Goal: Task Accomplishment & Management: Manage account settings

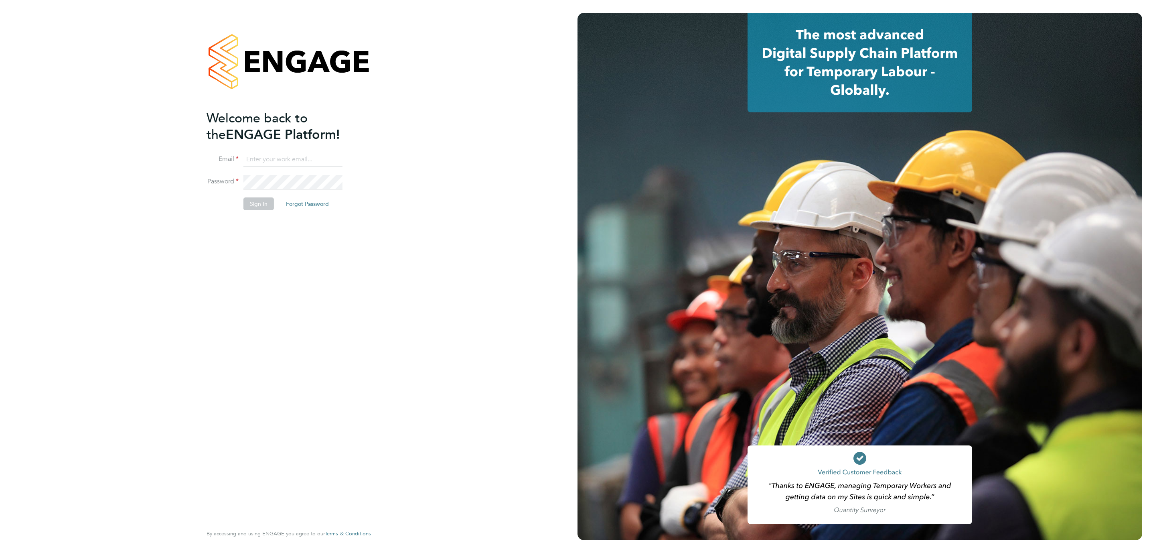
type input "j.crawley@oandb.co.uk"
click at [372, 179] on div "Welcome back to the ENGAGE Platform! Email j.crawley@oandb.co.uk Password Sign …" at bounding box center [289, 276] width 197 height 553
click at [263, 191] on li "Password" at bounding box center [285, 186] width 156 height 22
click at [260, 204] on button "Sign In" at bounding box center [258, 203] width 30 height 13
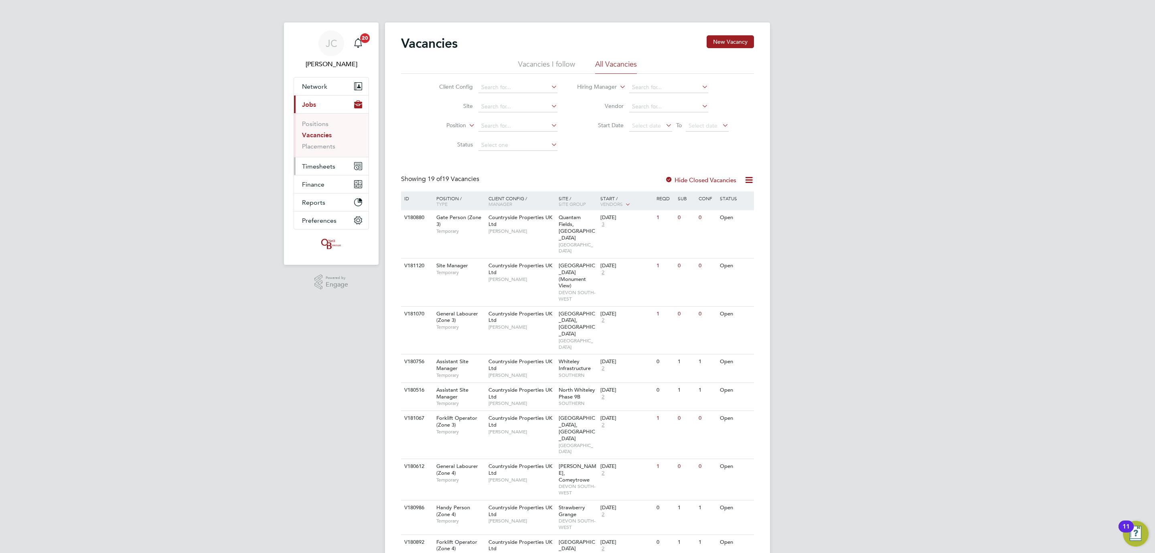
click at [332, 166] on span "Timesheets" at bounding box center [318, 166] width 33 height 8
click at [330, 146] on link "Timesheets" at bounding box center [318, 142] width 33 height 8
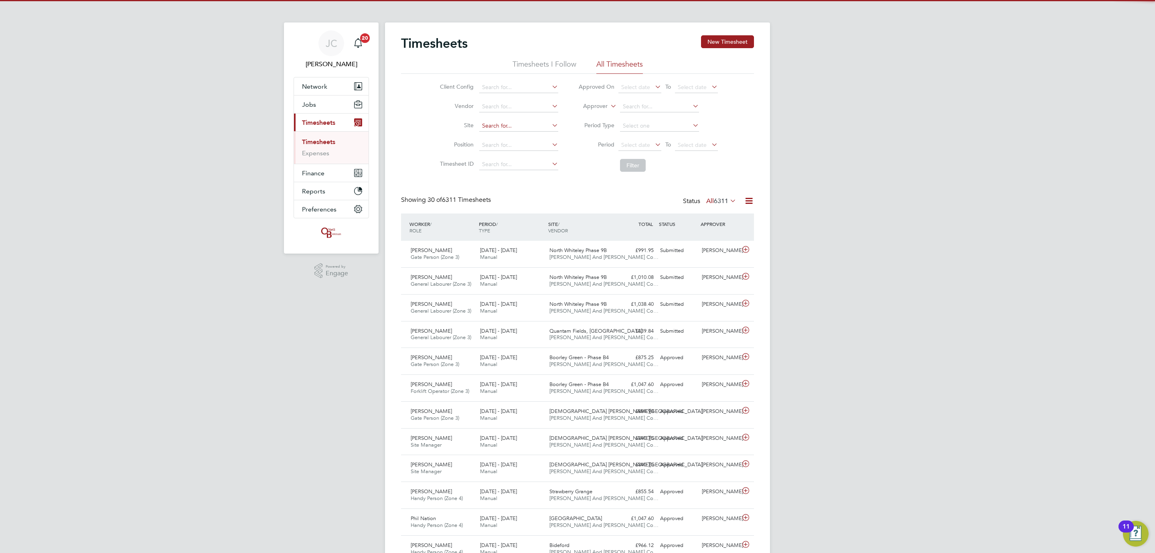
click at [484, 130] on input at bounding box center [518, 125] width 79 height 11
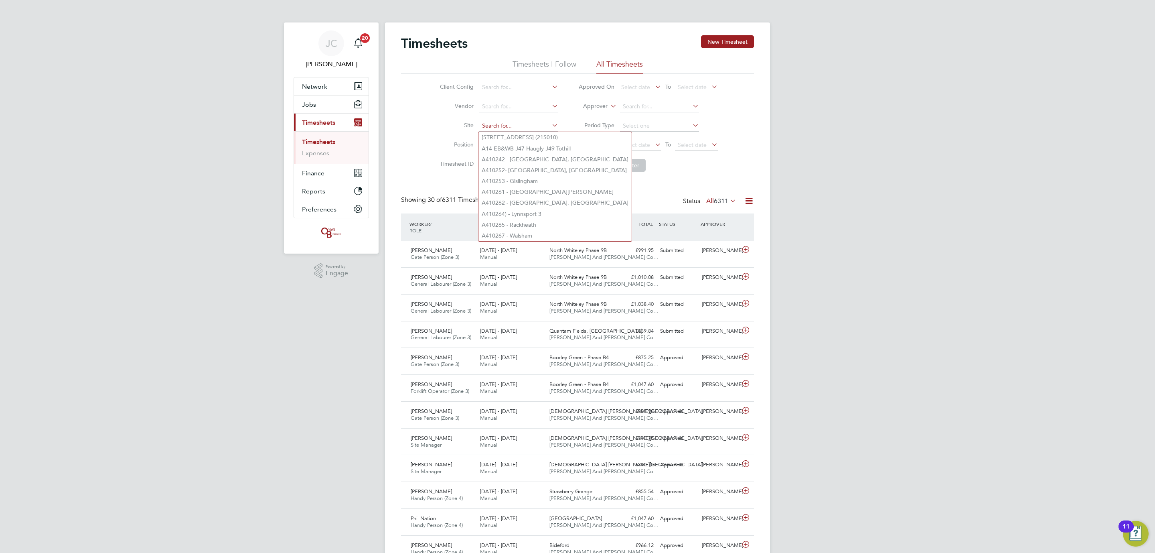
click at [527, 124] on input at bounding box center [518, 125] width 79 height 11
click at [498, 128] on input at bounding box center [518, 125] width 79 height 11
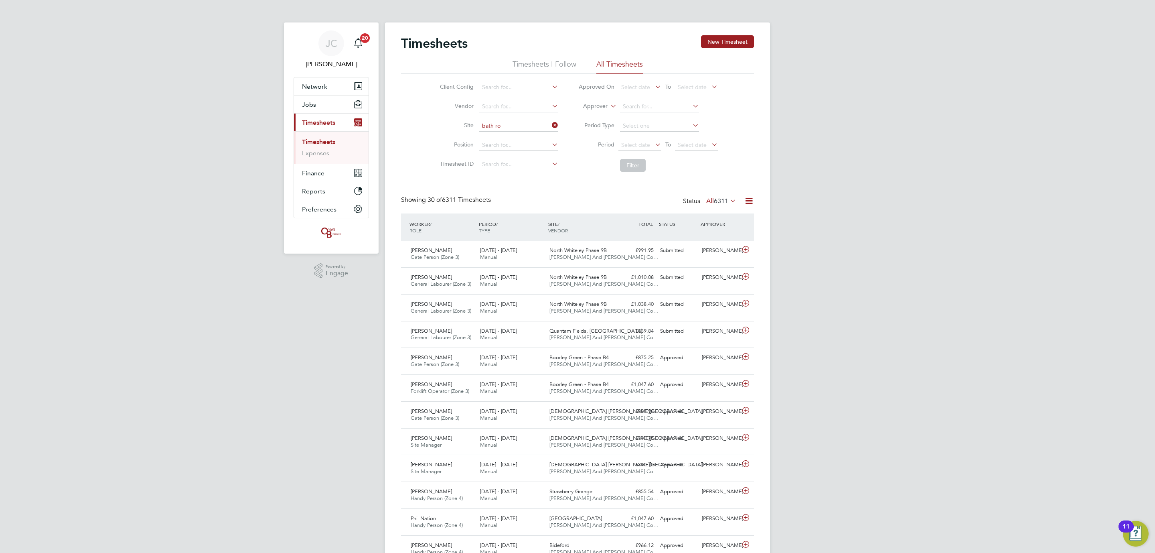
click at [508, 136] on li "Bath Ro ad, Bristol" at bounding box center [525, 137] width 95 height 11
type input "Bath Road, Bristol"
click at [650, 161] on li "Filter" at bounding box center [648, 165] width 160 height 21
click at [638, 166] on button "Filter" at bounding box center [633, 165] width 26 height 13
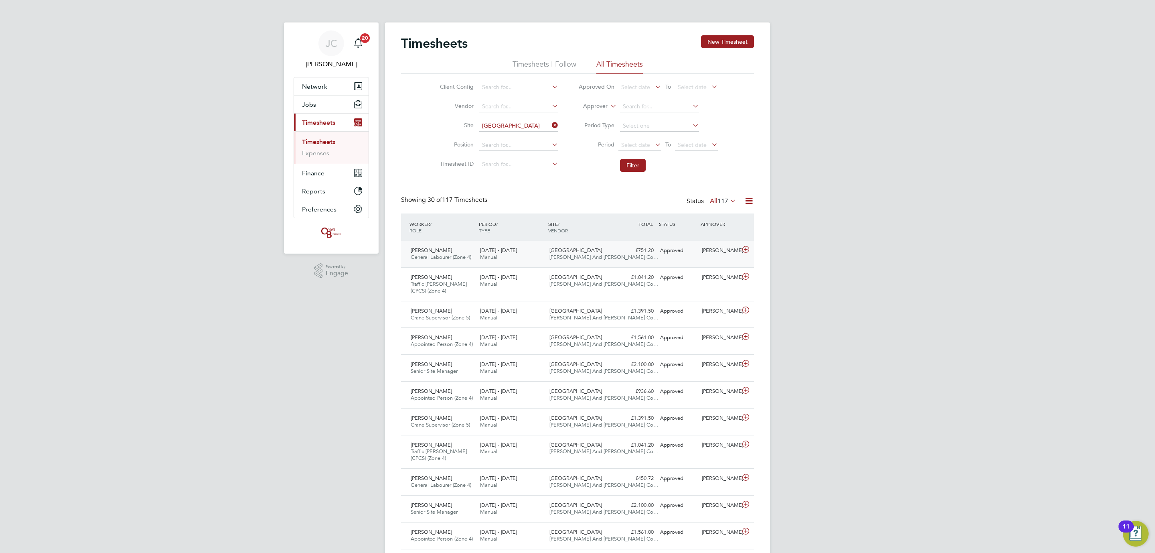
click at [732, 253] on div "Aimee Clark" at bounding box center [720, 250] width 42 height 13
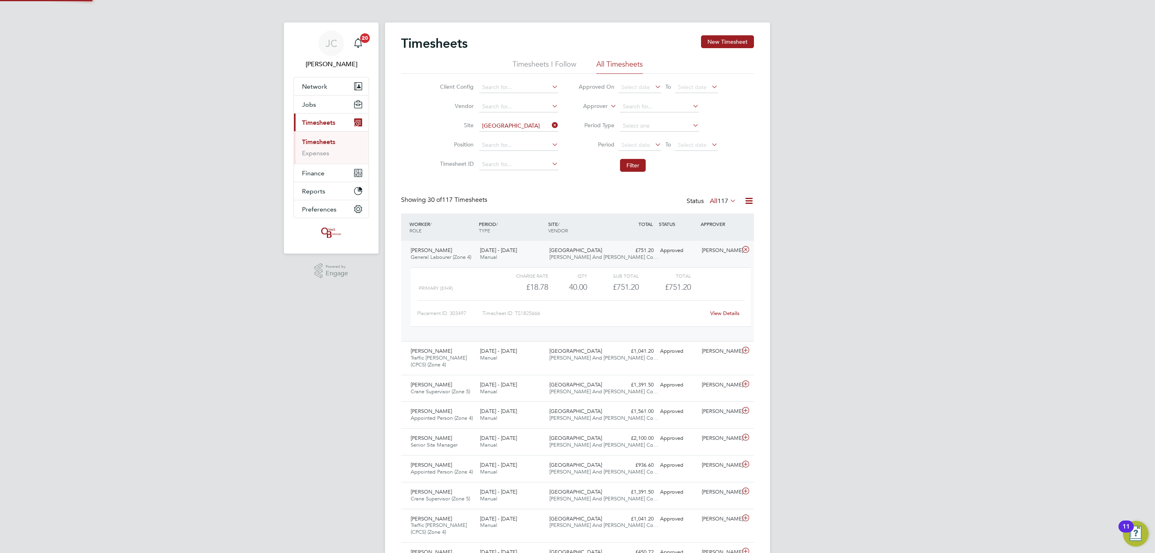
click at [730, 253] on div "Aimee Clark" at bounding box center [720, 250] width 42 height 13
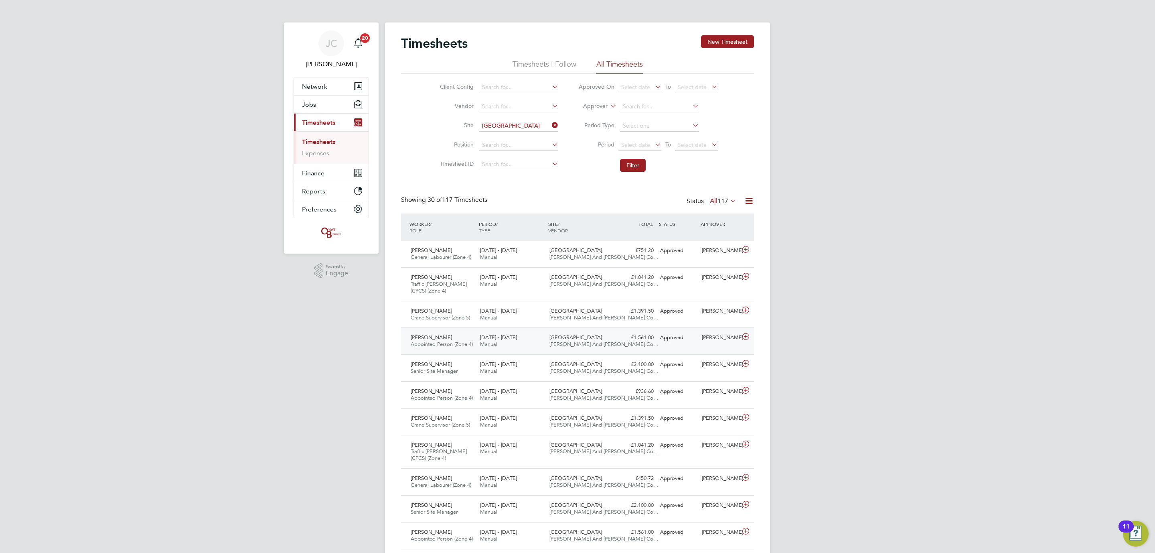
click at [666, 344] on div "Approved" at bounding box center [678, 337] width 42 height 13
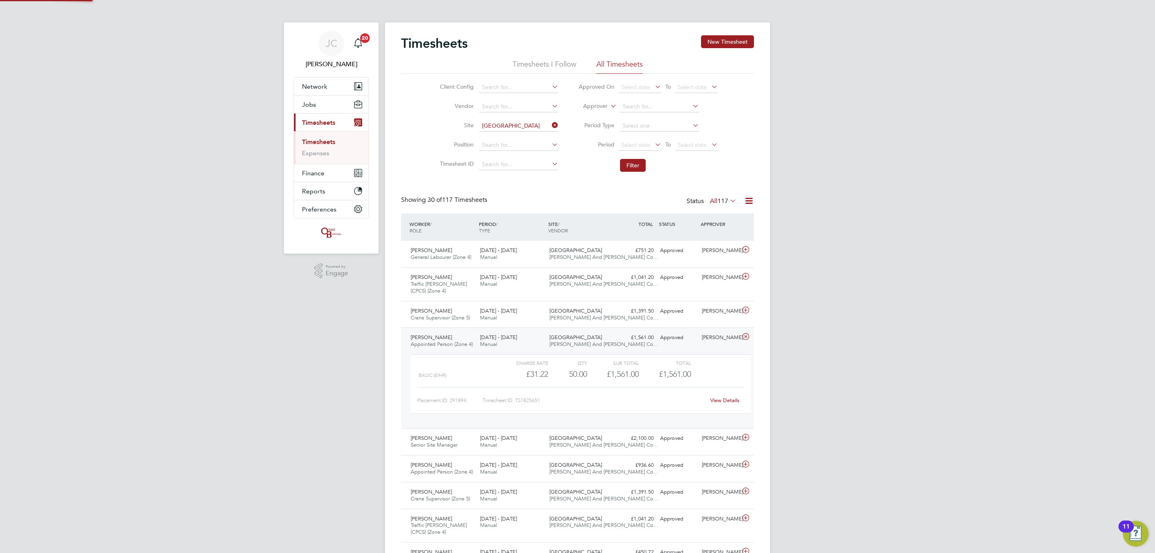
click at [666, 344] on div "Approved" at bounding box center [678, 337] width 42 height 13
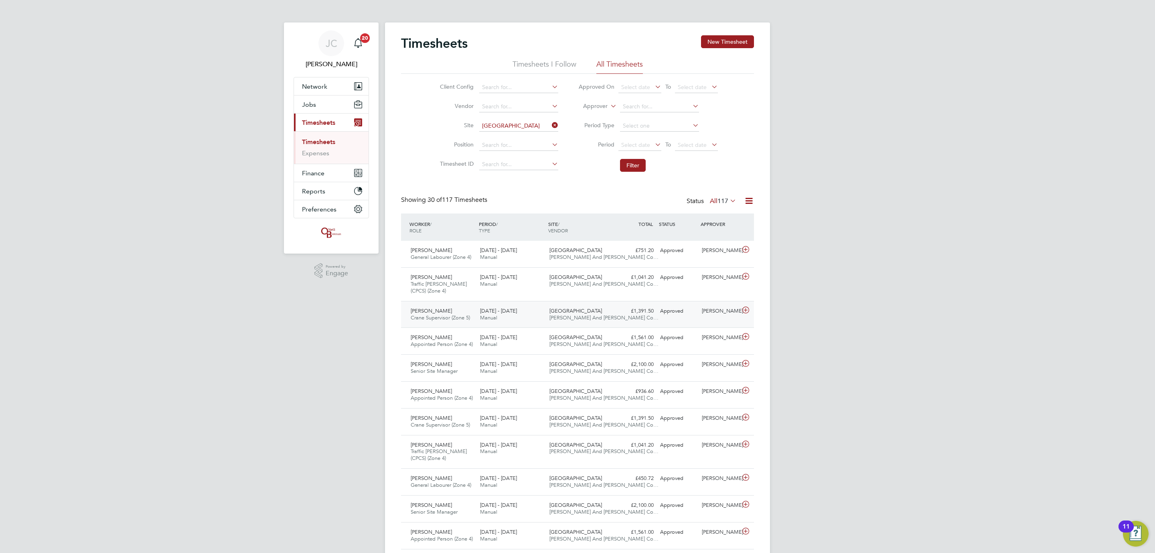
click at [707, 326] on div "Matthew Gribble Crane Supervisor (Zone 5) 15 - 21 Sep 2025 15 - 21 Sep 2025 Man…" at bounding box center [577, 314] width 353 height 27
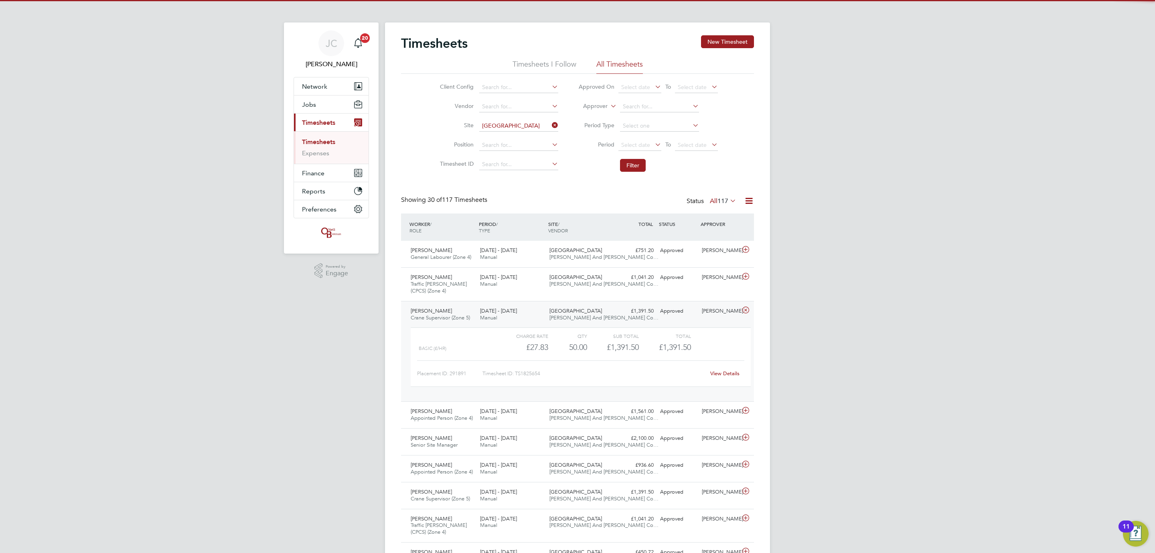
click at [674, 316] on div "Approved" at bounding box center [678, 310] width 42 height 13
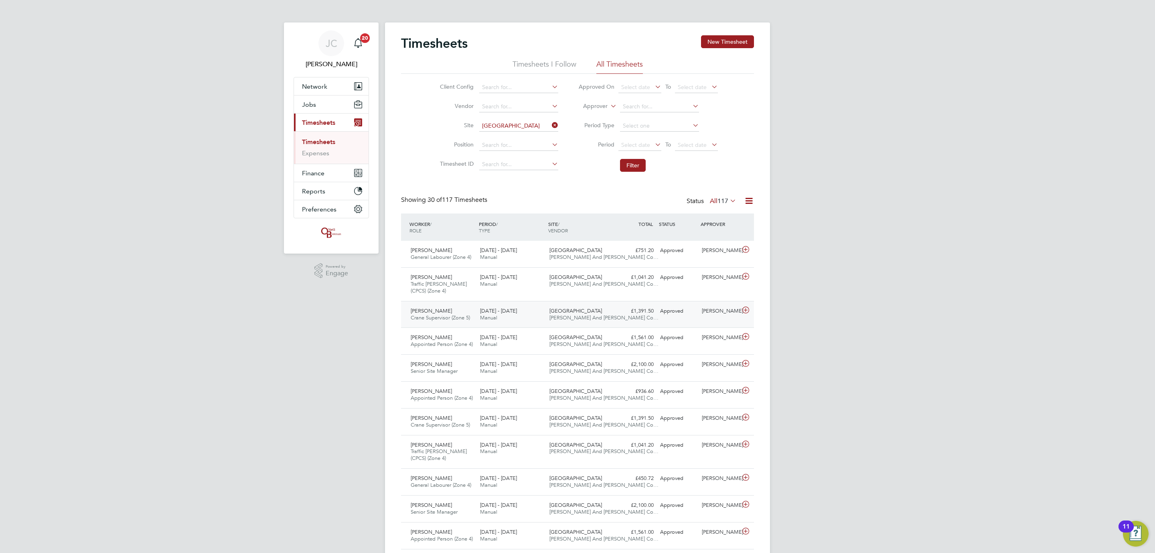
click at [675, 312] on div "Approved" at bounding box center [678, 310] width 42 height 13
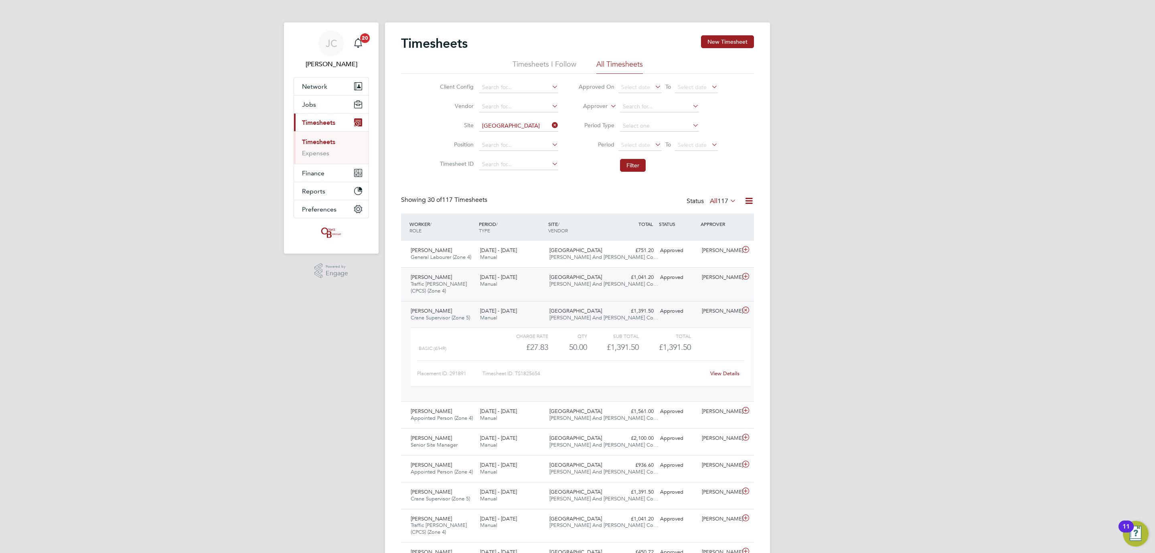
click at [666, 292] on div "Dominic Bradley Traffic Marshall (CPCS) (Zone 4) 15 - 21 Sep 2025 15 - 21 Sep 2…" at bounding box center [577, 284] width 353 height 34
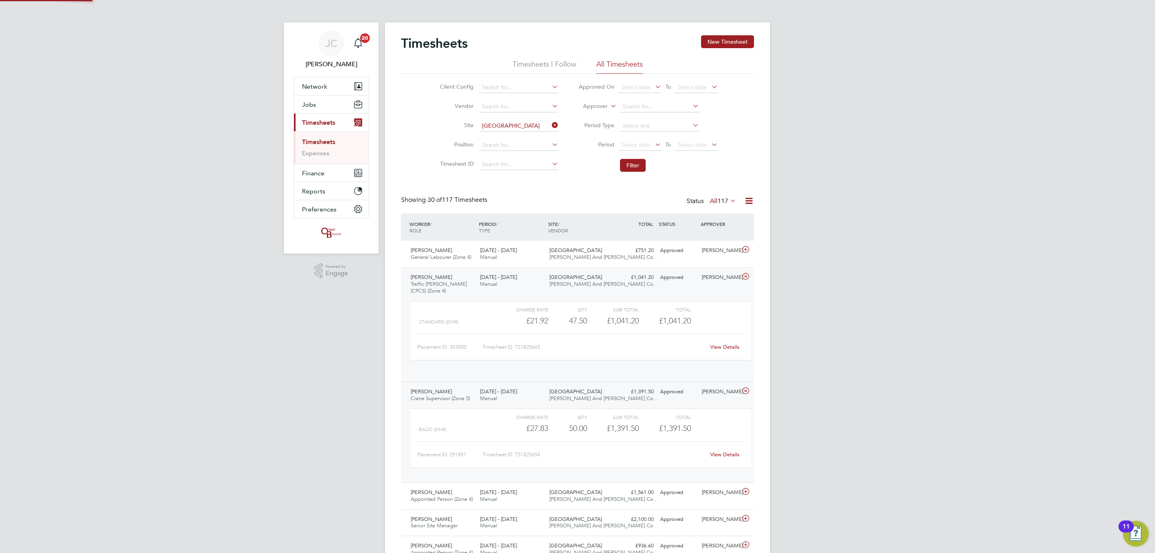
click at [666, 292] on div "Dominic Bradley Traffic Marshall (CPCS) (Zone 4) 15 - 21 Sep 2025 15 - 21 Sep 2…" at bounding box center [577, 324] width 353 height 114
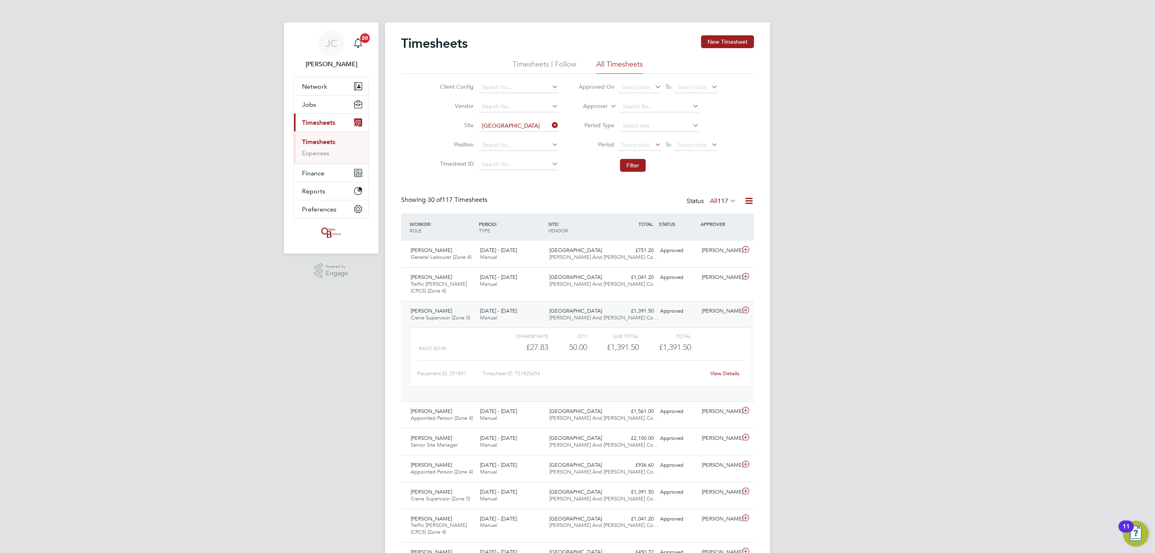
click at [674, 304] on div "Matthew Gribble Crane Supervisor (Zone 5) 15 - 21 Sep 2025 15 - 21 Sep 2025 Man…" at bounding box center [577, 351] width 353 height 101
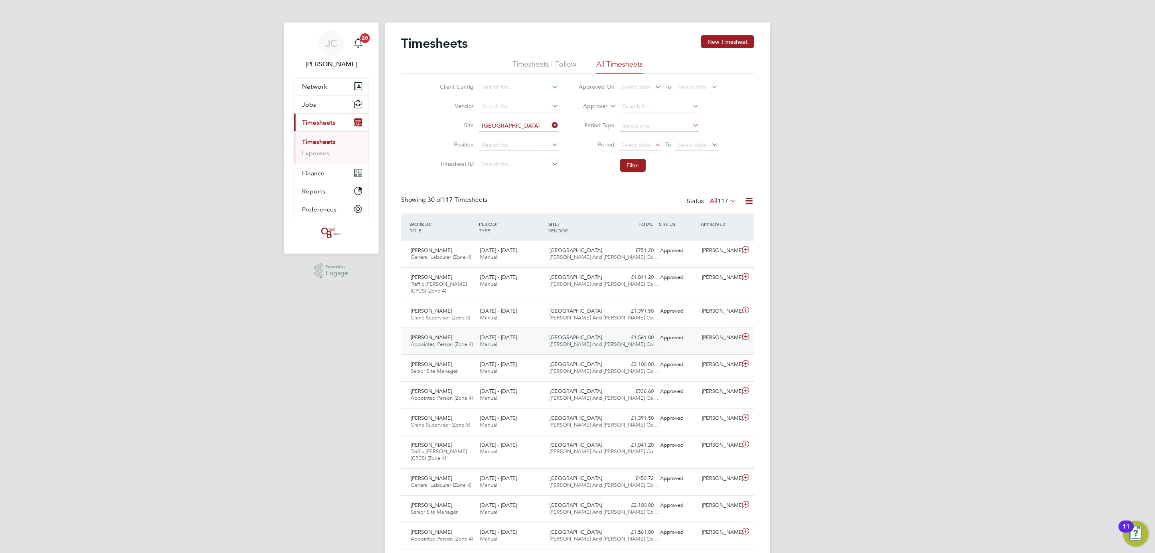
click at [674, 344] on div "Approved" at bounding box center [678, 337] width 42 height 13
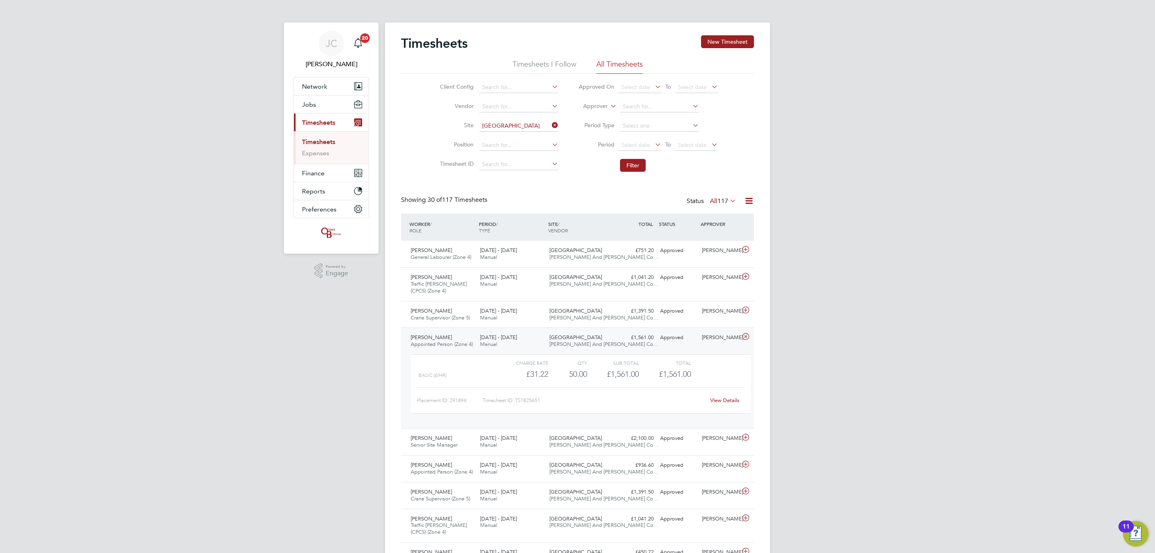
click at [622, 344] on div "£1,561.00 Approved" at bounding box center [636, 337] width 42 height 13
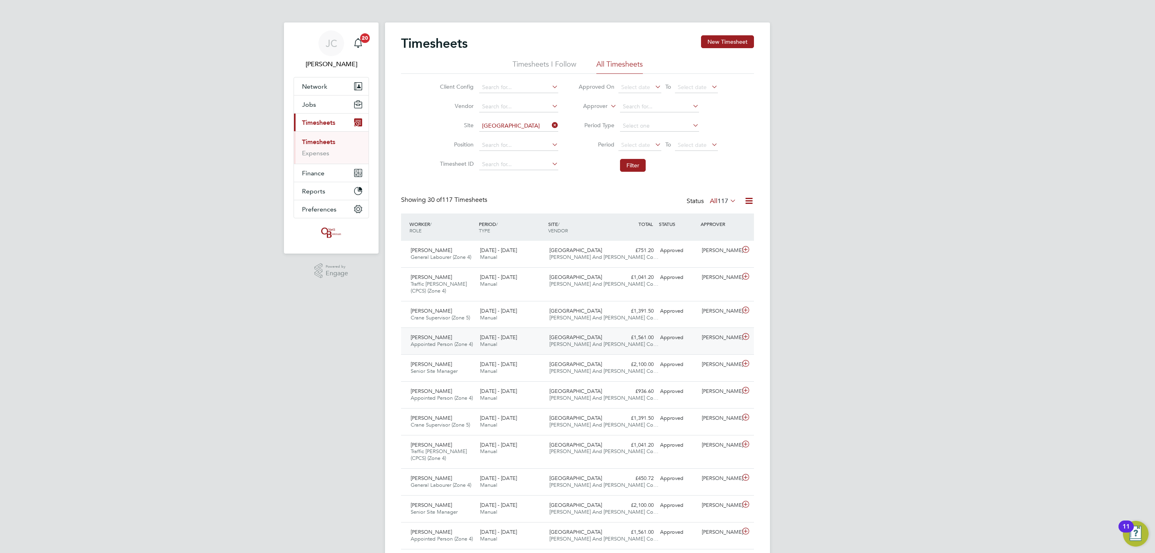
click at [622, 340] on div "£1,561.00 Approved" at bounding box center [636, 337] width 42 height 13
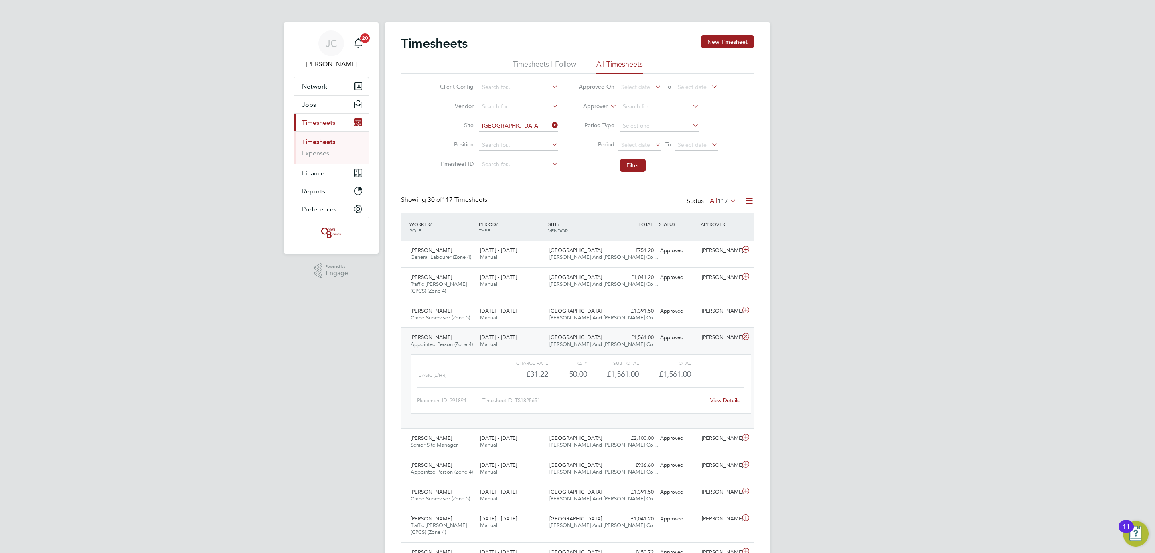
click at [720, 400] on link "View Details" at bounding box center [724, 400] width 29 height 7
click at [565, 324] on div "Bath Road, Bristol O'Neill And Brennan Co…" at bounding box center [580, 314] width 69 height 20
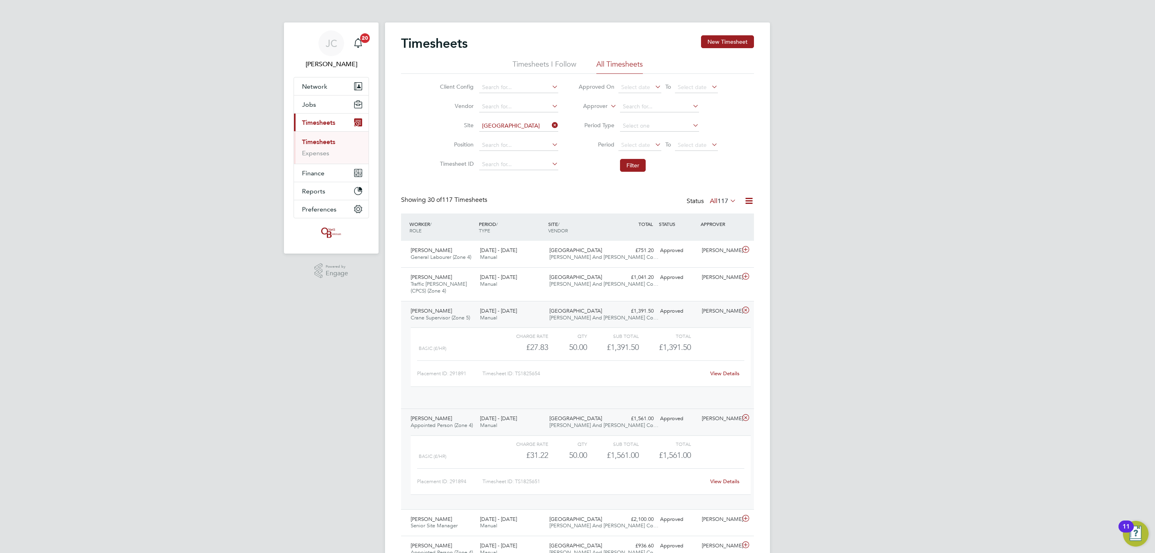
scroll to position [13, 78]
click at [732, 375] on link "View Details" at bounding box center [724, 373] width 29 height 7
click at [462, 415] on div "Karl Moore Appointed Person (Zone 4) 15 - 21 Sep 2025" at bounding box center [441, 415] width 69 height 20
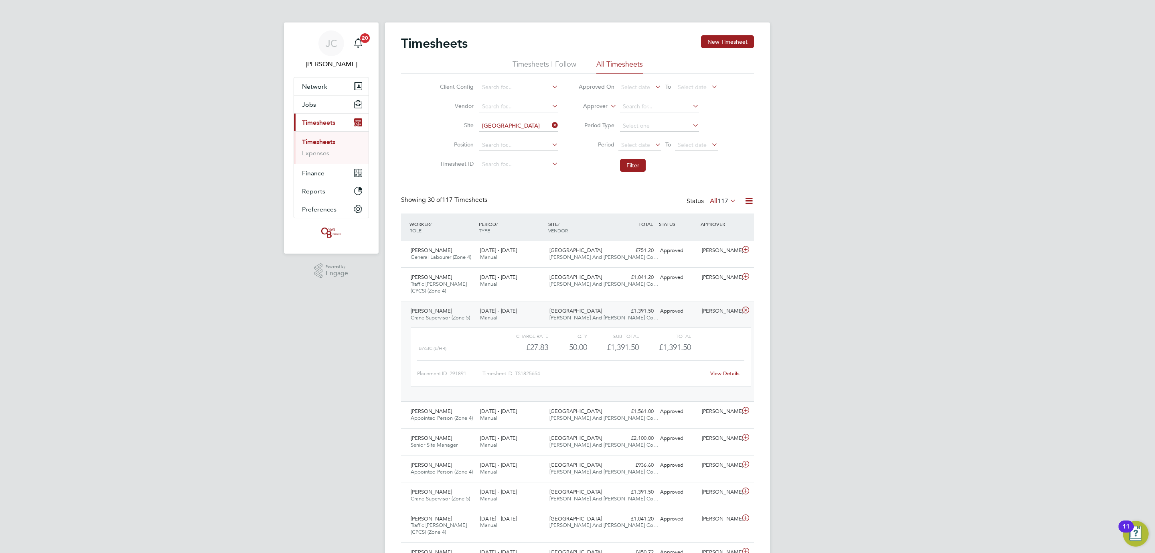
click at [481, 321] on span "Manual" at bounding box center [488, 317] width 17 height 7
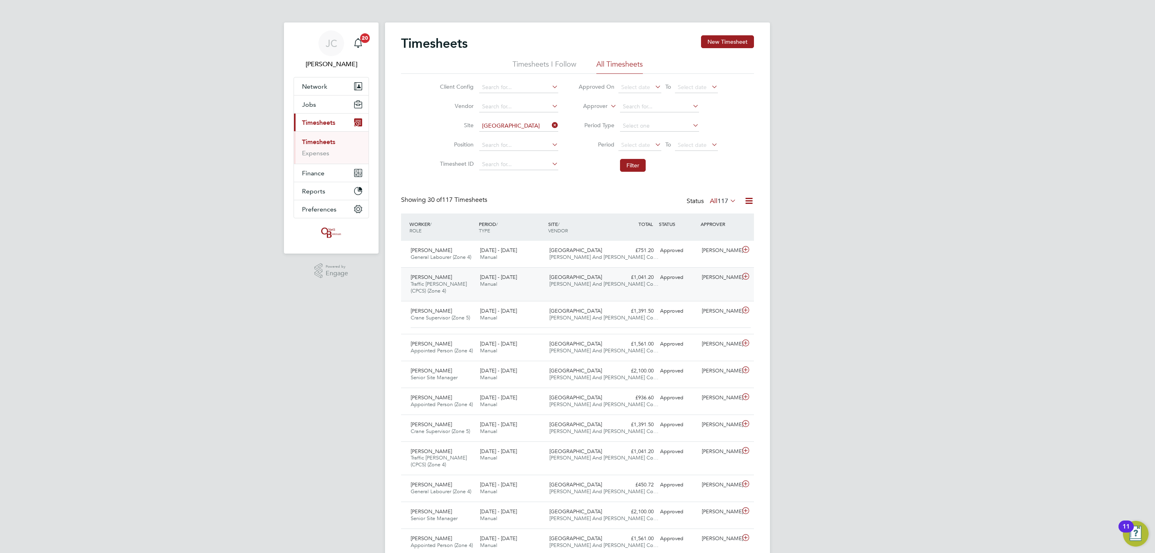
click at [484, 283] on span "Manual" at bounding box center [488, 283] width 17 height 7
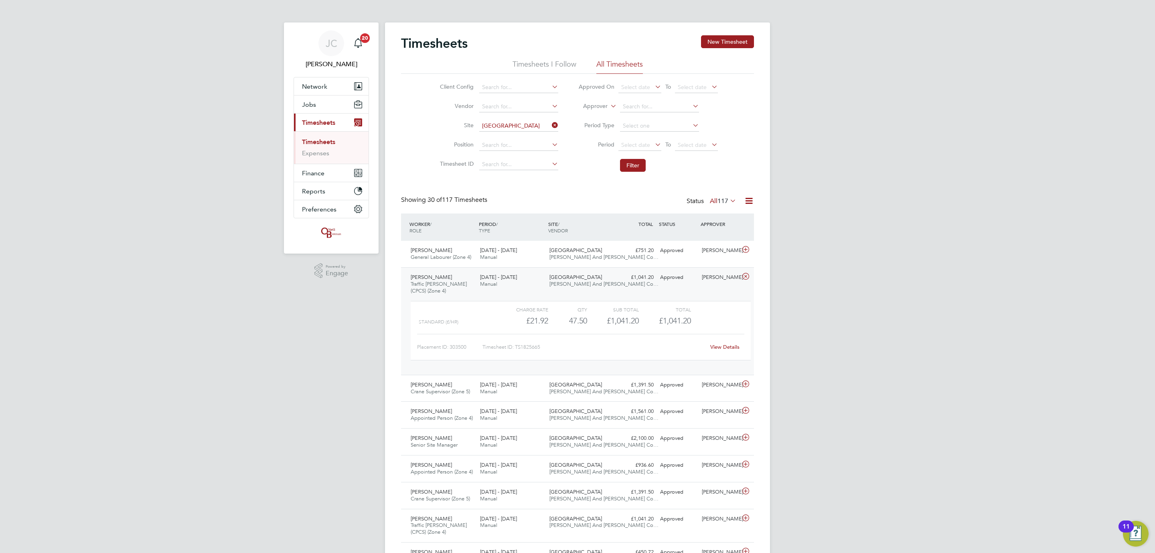
click at [724, 350] on link "View Details" at bounding box center [724, 346] width 29 height 7
click at [545, 296] on div "Dominic Bradley Traffic Marshall (CPCS) (Zone 4) 15 - 21 Sep 2025 15 - 21 Sep 2…" at bounding box center [577, 320] width 353 height 107
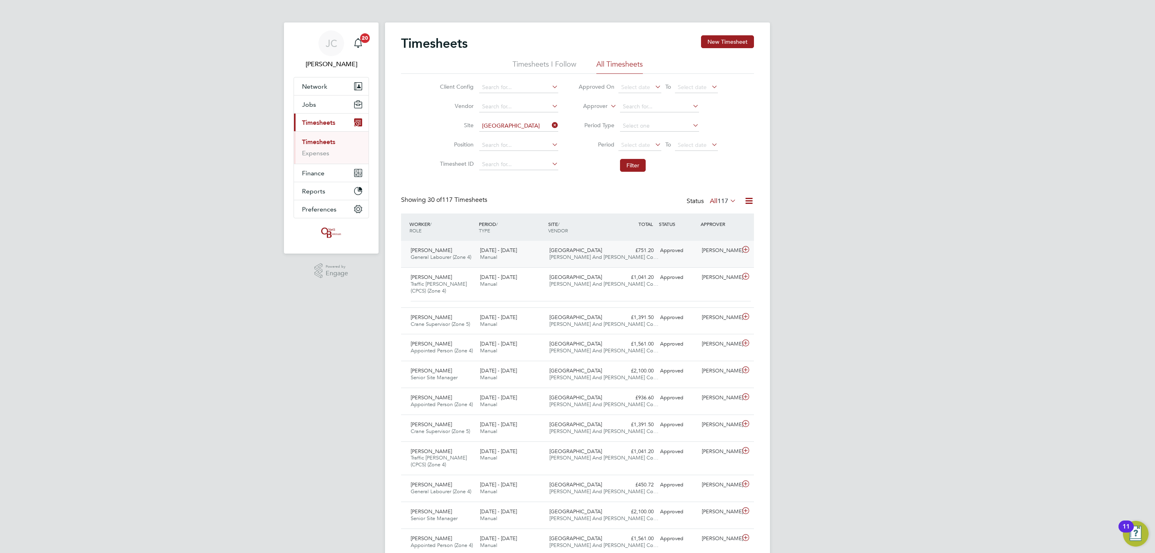
click at [541, 251] on div "15 - 21 Sep 2025 Manual" at bounding box center [511, 254] width 69 height 20
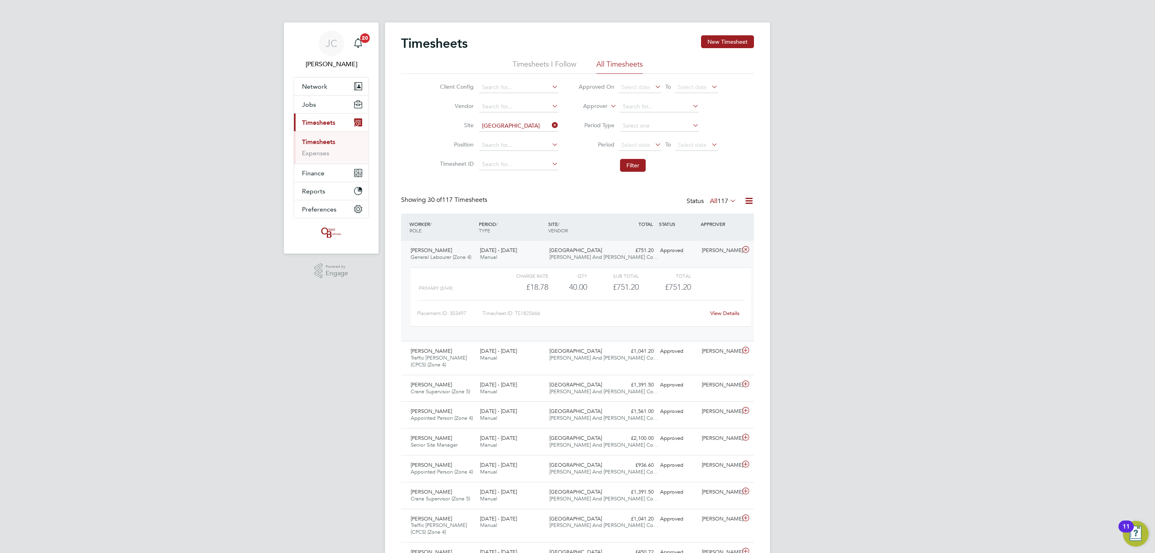
click at [722, 317] on div "View Details" at bounding box center [724, 313] width 39 height 13
click at [726, 308] on div "View Details" at bounding box center [724, 313] width 39 height 13
click at [722, 313] on link "View Details" at bounding box center [724, 313] width 29 height 7
click at [314, 142] on link "Timesheets" at bounding box center [318, 142] width 33 height 8
click at [550, 124] on icon at bounding box center [550, 125] width 0 height 11
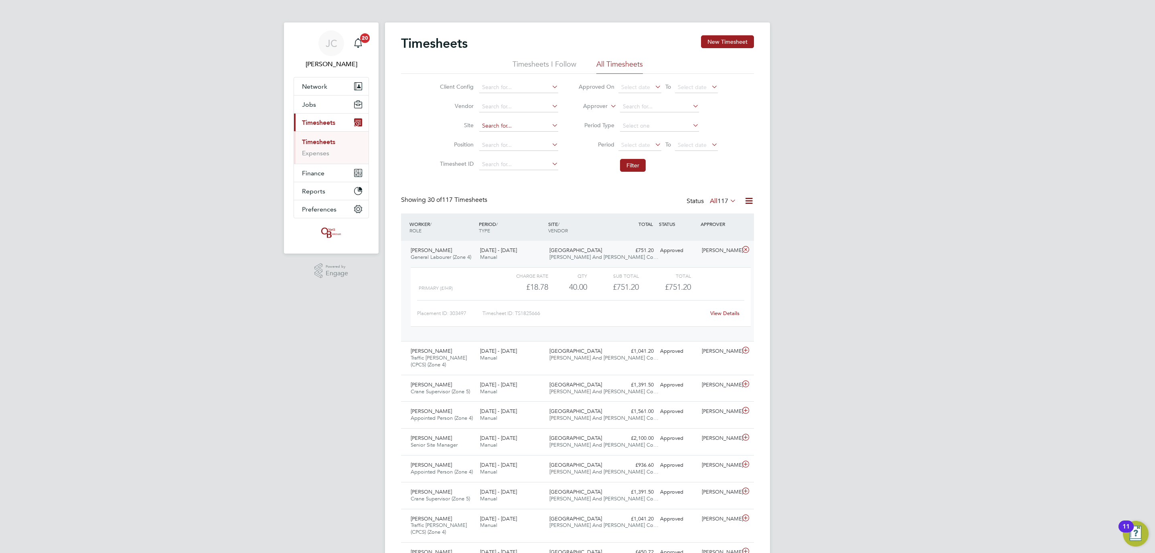
click at [523, 128] on input at bounding box center [518, 125] width 79 height 11
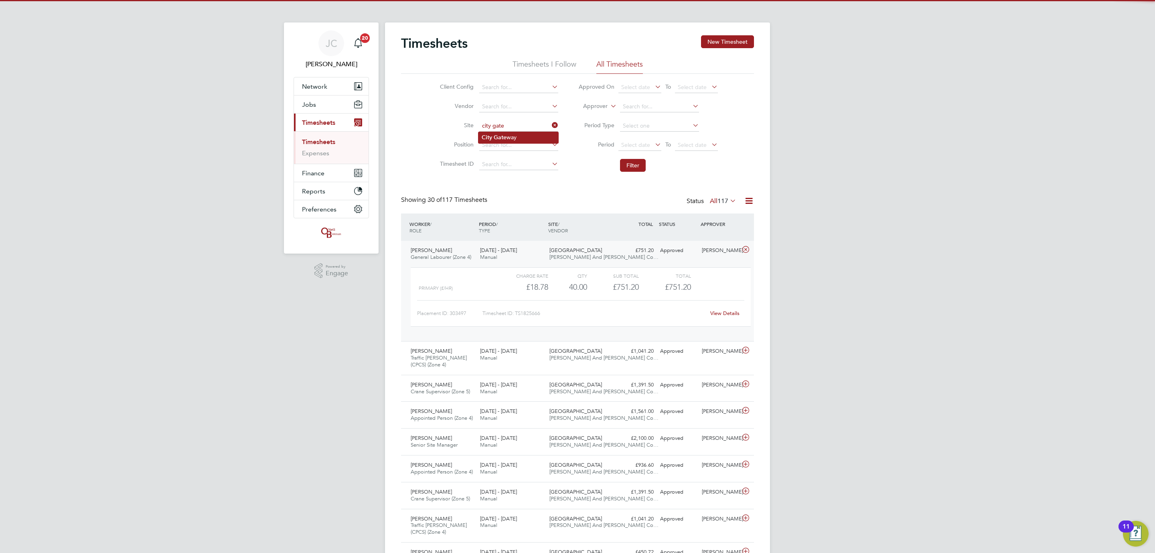
click at [523, 137] on li "City Gate way" at bounding box center [518, 137] width 80 height 11
type input "City Gateway"
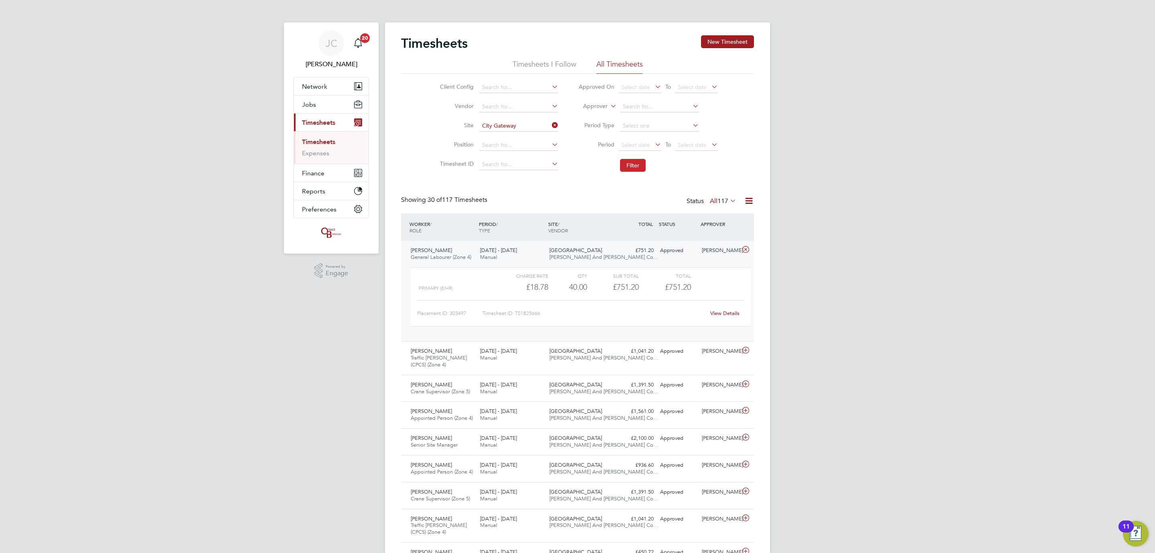
click at [630, 168] on button "Filter" at bounding box center [633, 165] width 26 height 13
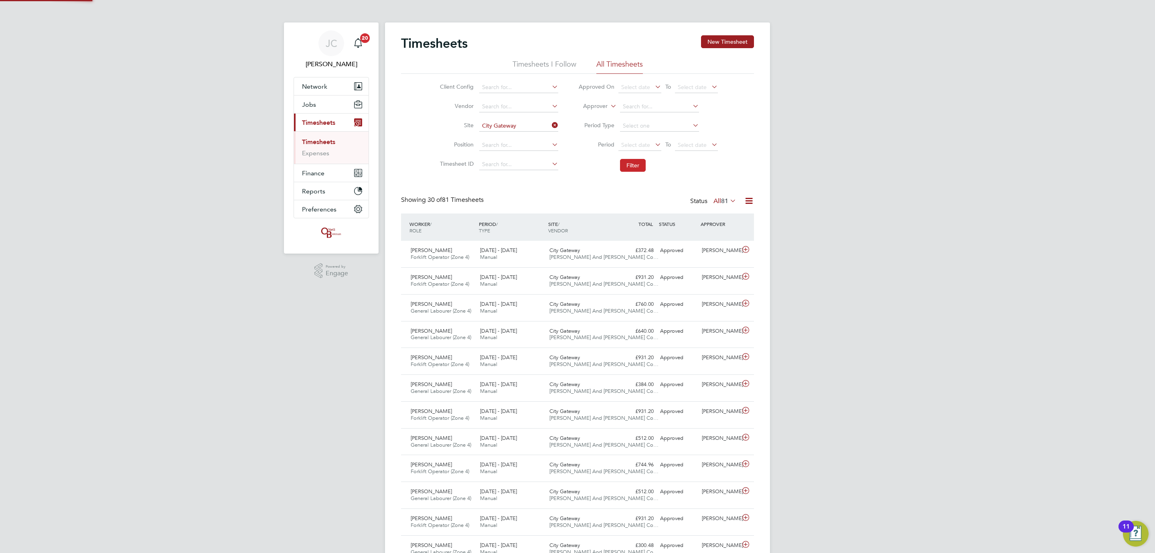
scroll to position [20, 70]
click at [604, 252] on div "City Gateway O'Neill And Brennan Co…" at bounding box center [580, 254] width 69 height 20
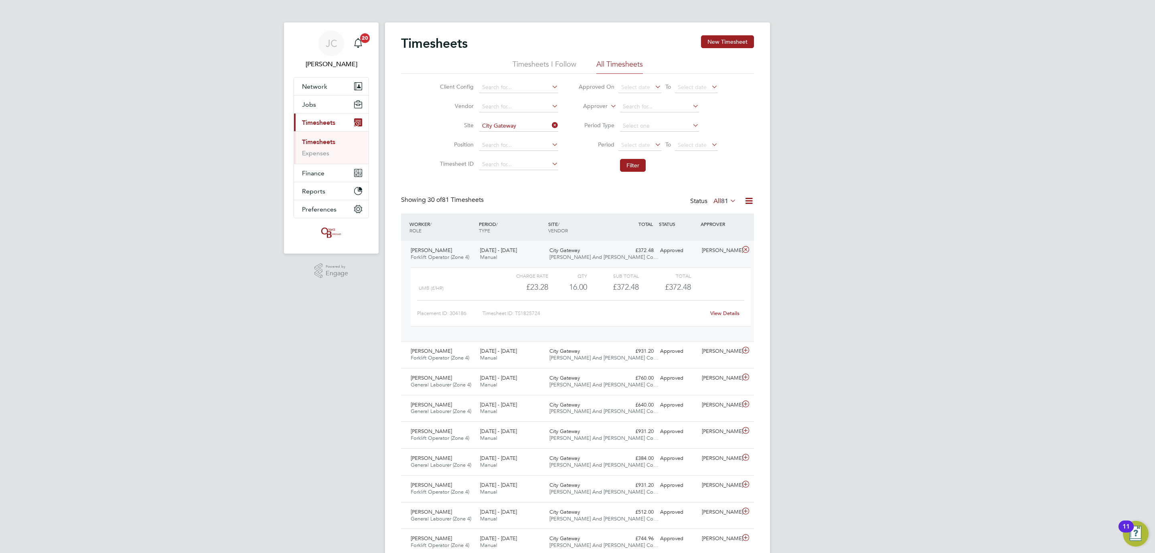
click at [729, 311] on link "View Details" at bounding box center [724, 313] width 29 height 7
click at [484, 353] on span "15 - 21 Sep 2025" at bounding box center [498, 350] width 37 height 7
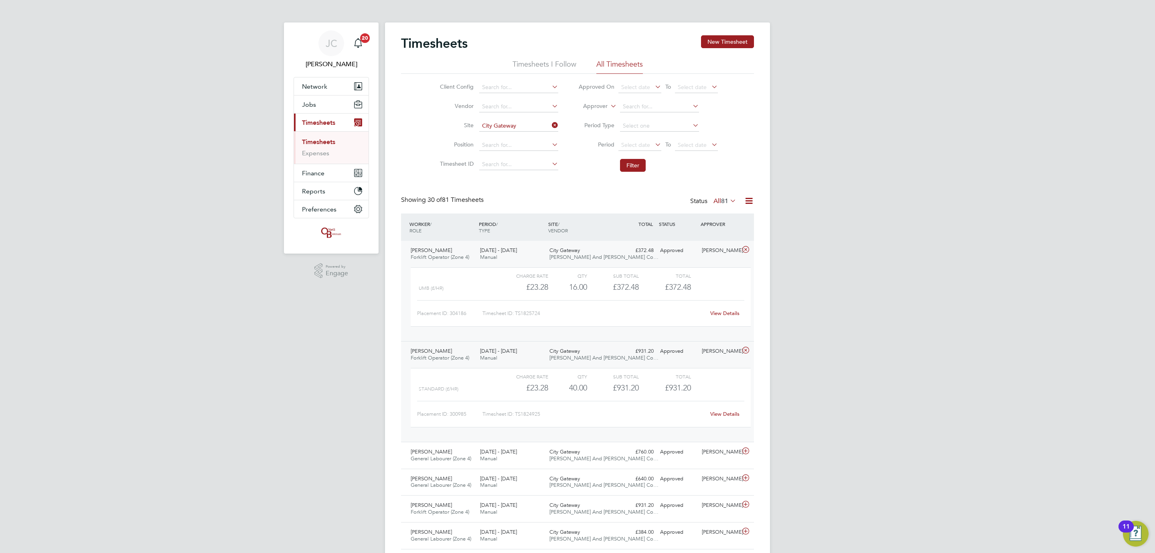
click at [511, 244] on div "15 - 21 Sep 2025 Manual" at bounding box center [511, 254] width 69 height 20
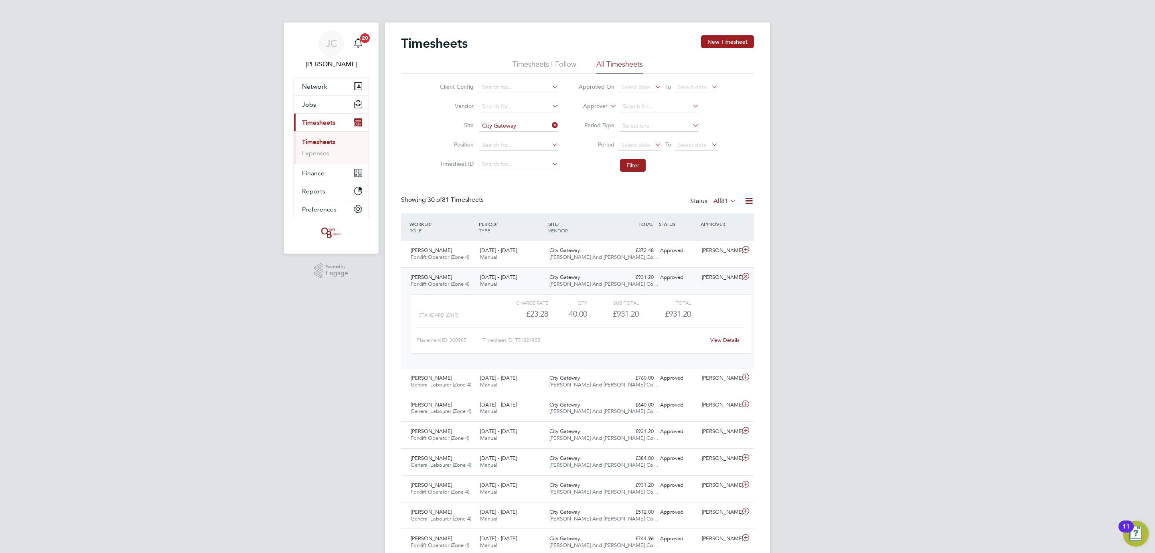
click at [732, 343] on link "View Details" at bounding box center [724, 339] width 29 height 7
click at [514, 276] on span "[DATE] - [DATE]" at bounding box center [498, 277] width 37 height 7
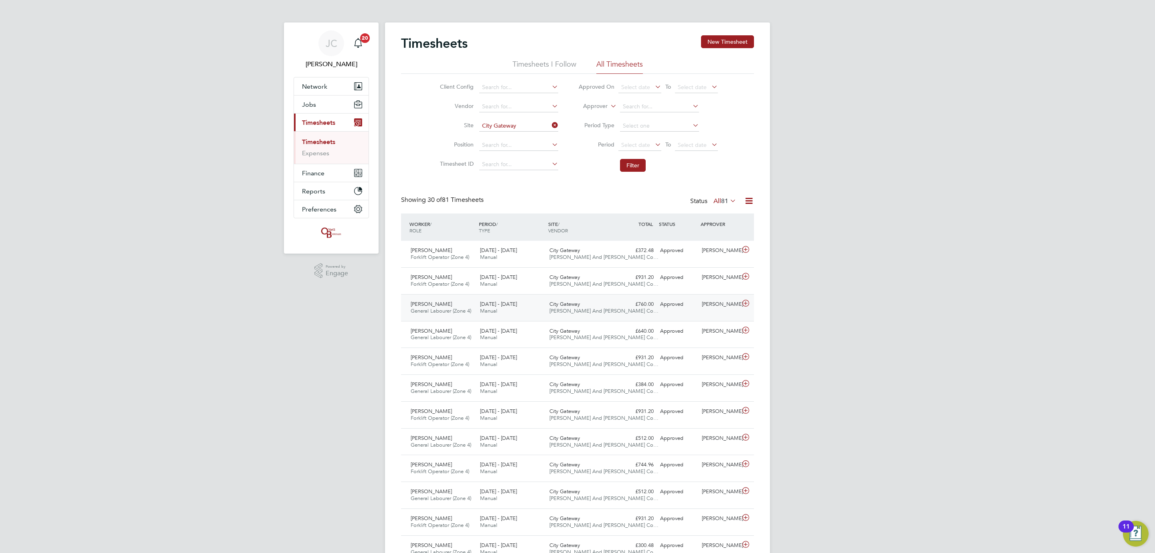
click at [522, 306] on div "15 - 21 Sep 2025 Manual" at bounding box center [511, 308] width 69 height 20
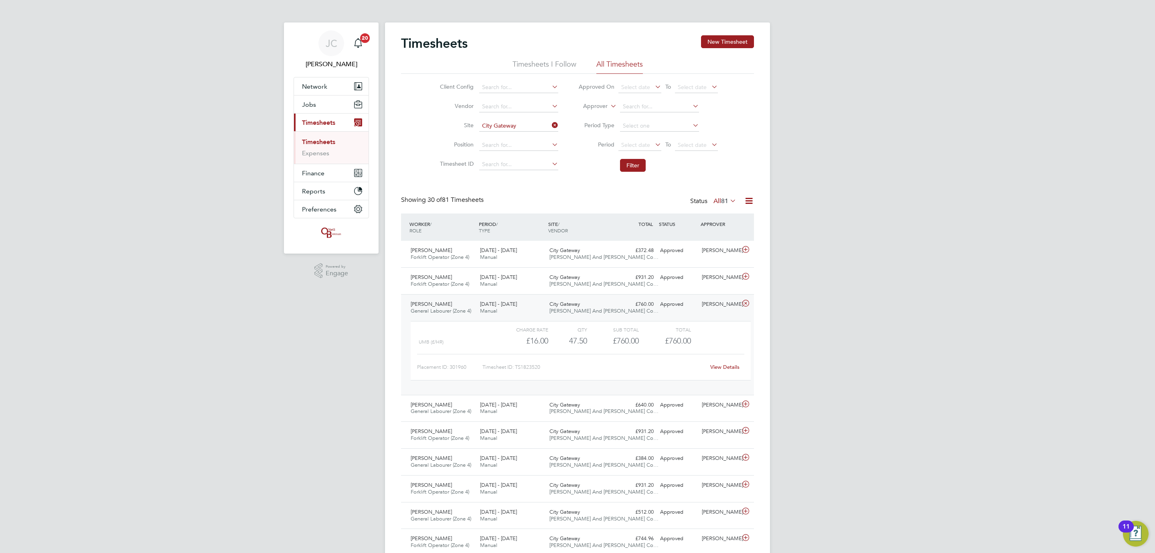
click at [722, 368] on link "View Details" at bounding box center [724, 366] width 29 height 7
click at [454, 316] on div "Kai Collingwood General Labourer (Zone 4) 15 - 21 Sep 2025" at bounding box center [441, 308] width 69 height 20
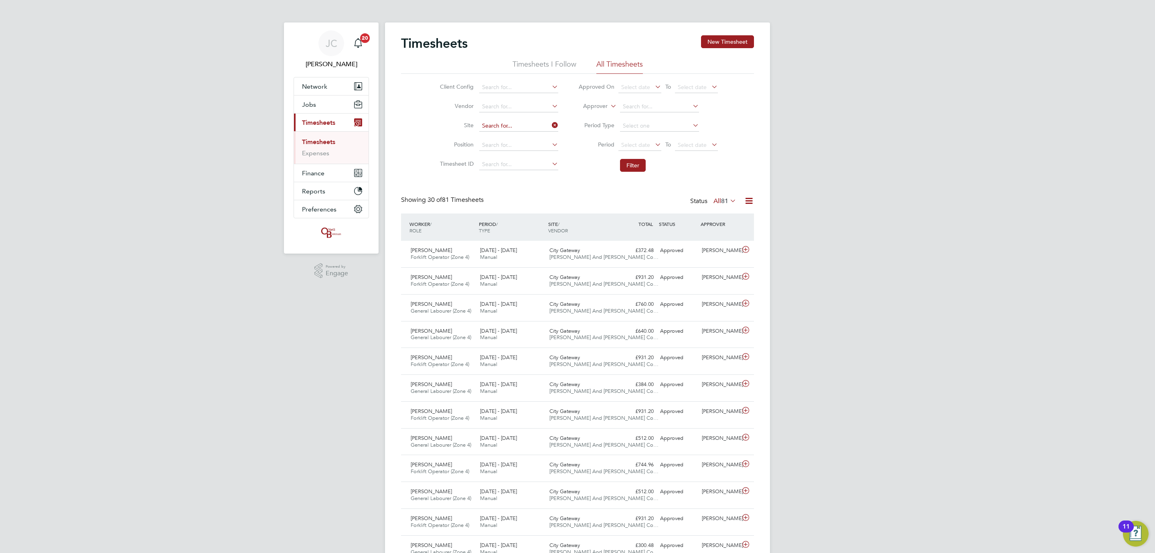
click at [548, 126] on input at bounding box center [518, 125] width 79 height 11
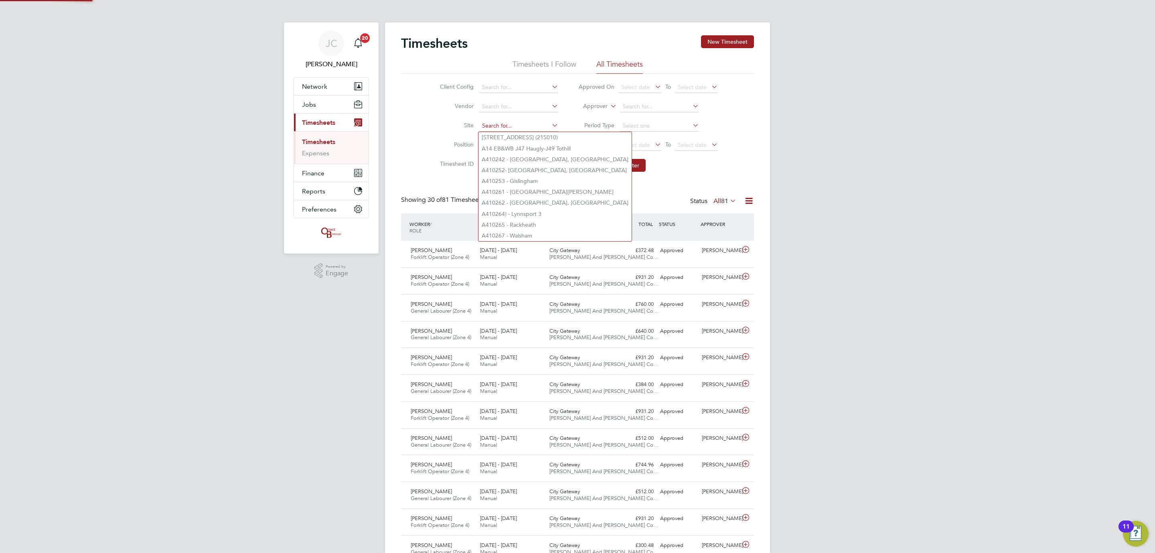
click at [497, 126] on input at bounding box center [518, 125] width 79 height 11
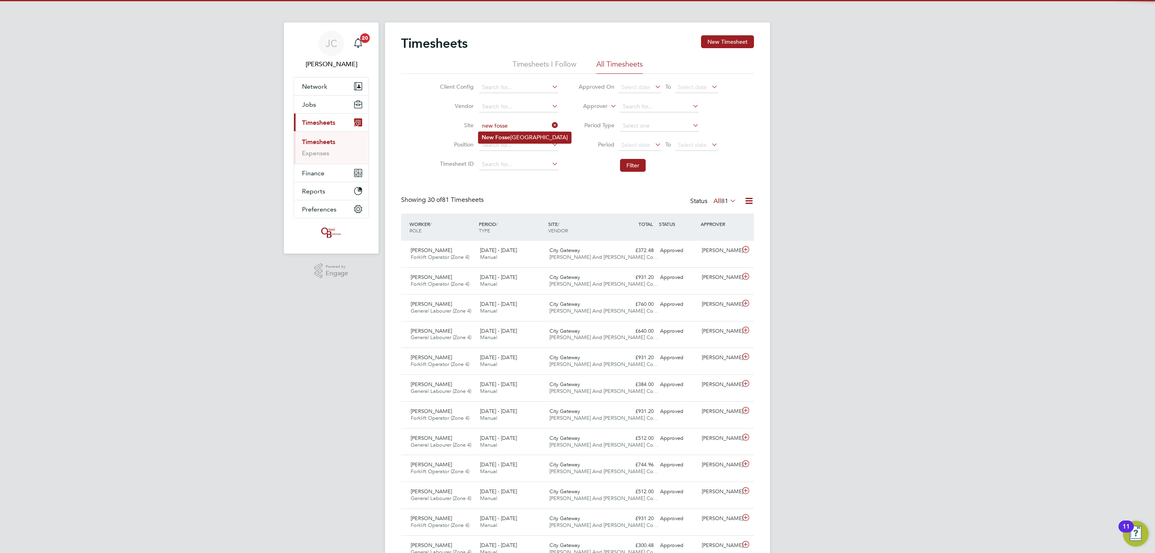
click at [529, 140] on li "New Fosse way Road" at bounding box center [524, 137] width 93 height 11
type input "New Fosseway Road"
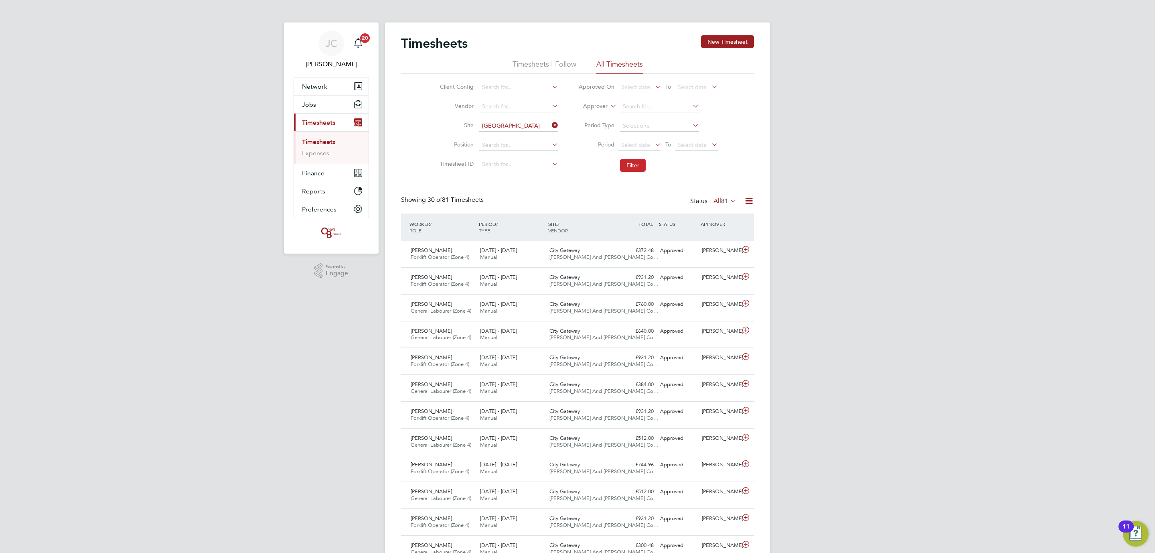
click at [630, 165] on button "Filter" at bounding box center [633, 165] width 26 height 13
click at [523, 259] on div "15 - 21 Sep 2025 Manual" at bounding box center [511, 254] width 69 height 20
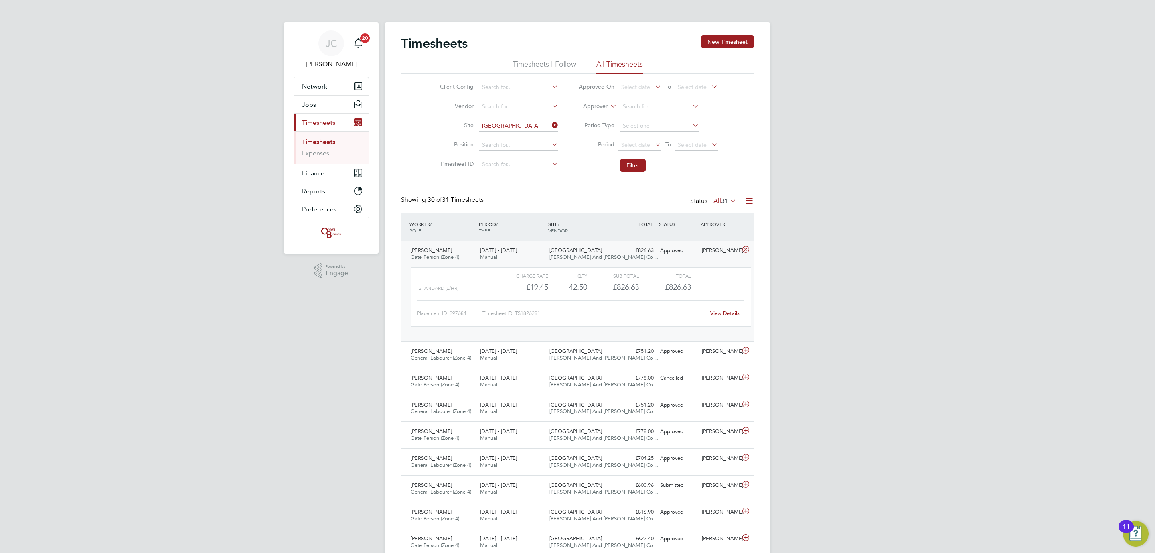
click at [724, 312] on link "View Details" at bounding box center [724, 313] width 29 height 7
click at [494, 359] on span "Manual" at bounding box center [488, 357] width 17 height 7
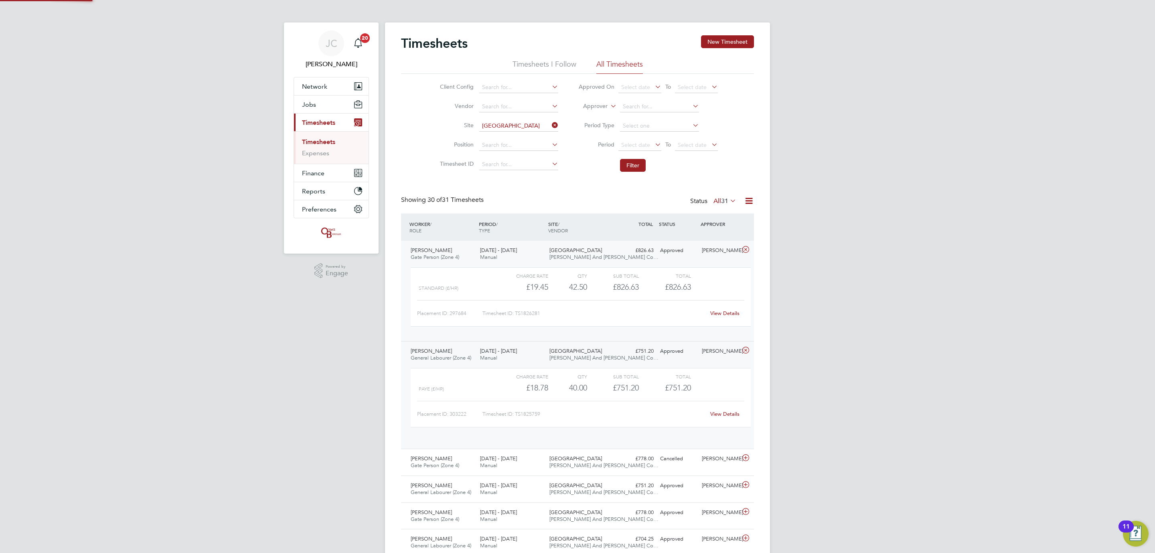
scroll to position [13, 78]
click at [732, 413] on link "View Details" at bounding box center [724, 413] width 29 height 7
click at [550, 124] on icon at bounding box center [550, 125] width 0 height 11
click at [520, 126] on input at bounding box center [518, 125] width 79 height 11
type input "j"
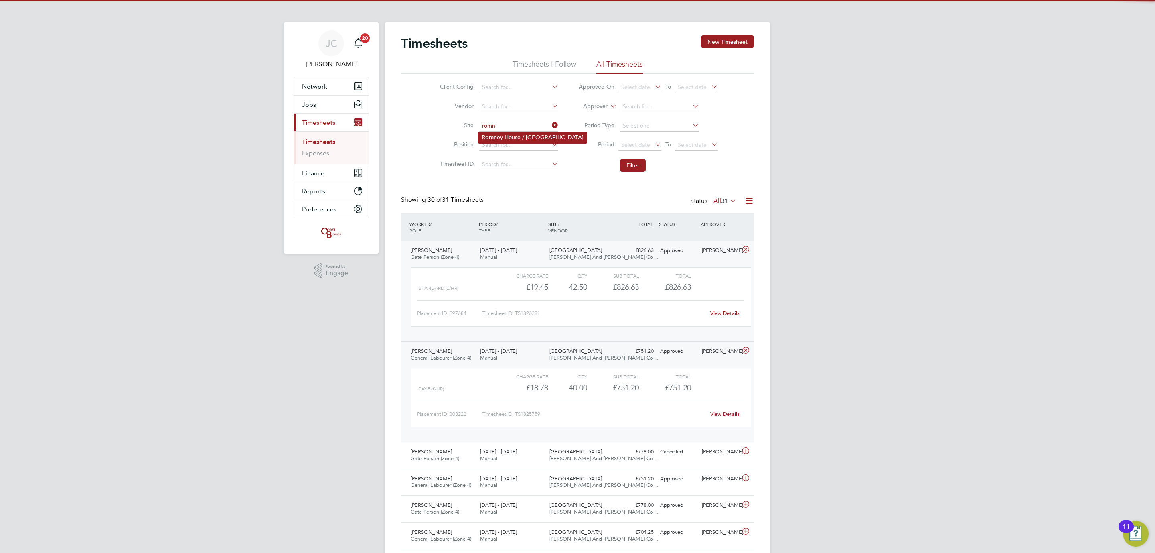
click at [512, 132] on li "Romn ey House / Lockleaze" at bounding box center [532, 137] width 108 height 11
type input "Romney House / Lockleaze"
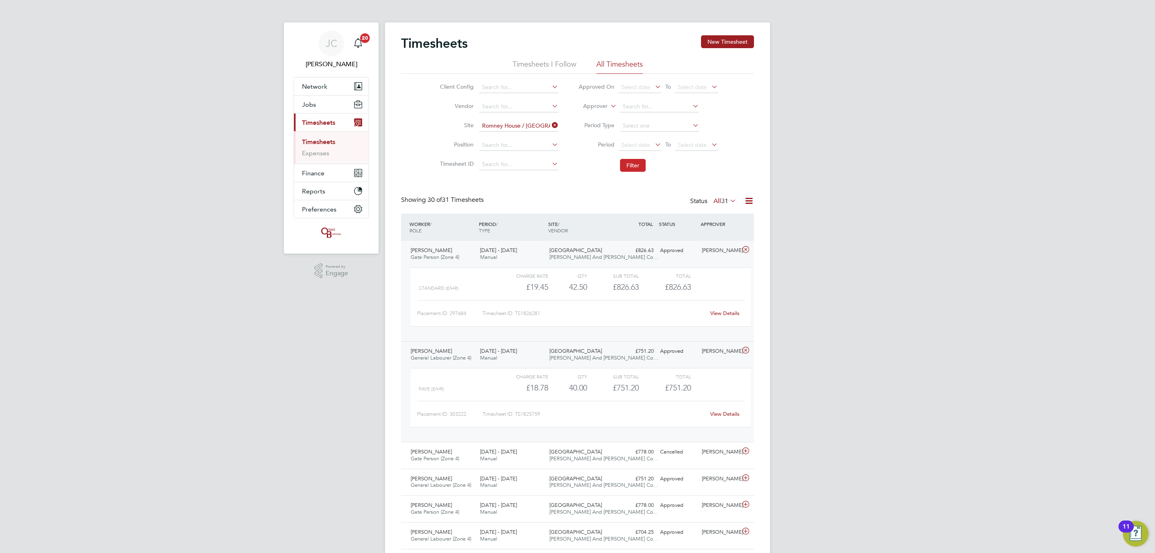
click at [630, 167] on button "Filter" at bounding box center [633, 165] width 26 height 13
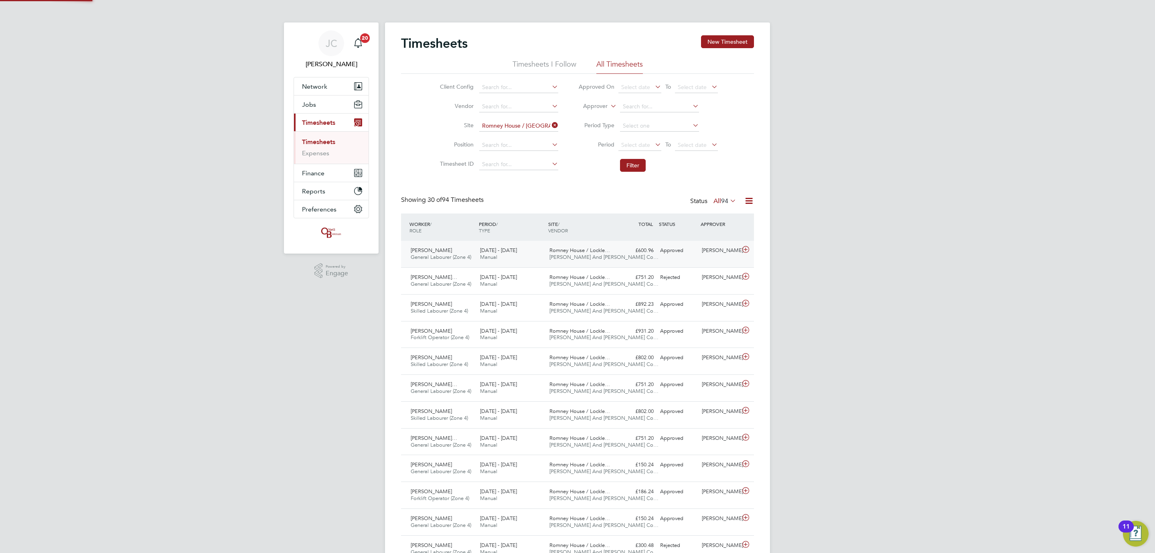
scroll to position [20, 70]
click at [572, 308] on div "Romney House / Lockle… O'Neill And Brennan Co…" at bounding box center [580, 308] width 69 height 20
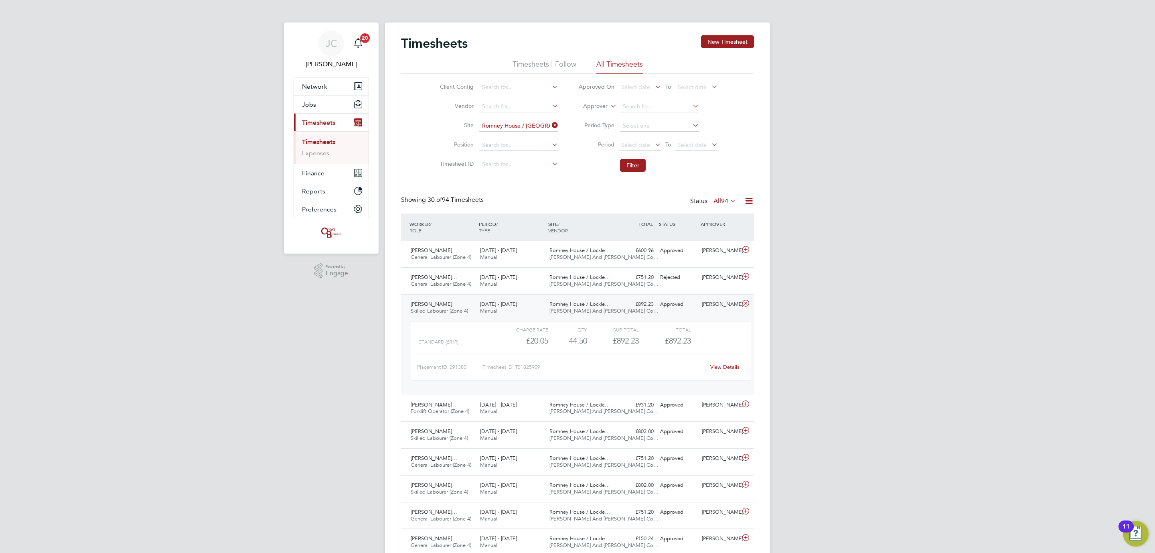
click at [716, 370] on link "View Details" at bounding box center [724, 366] width 29 height 7
click at [535, 301] on div "15 - 21 Sep 2025 Manual" at bounding box center [511, 308] width 69 height 20
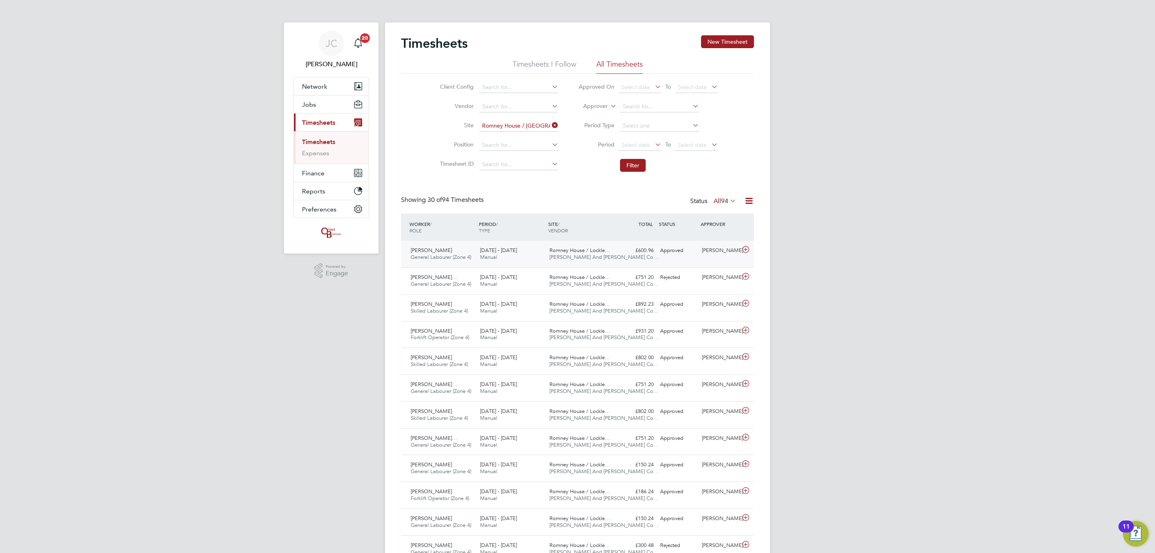
click at [538, 259] on div "15 - 21 Sep 2025 Manual" at bounding box center [511, 254] width 69 height 20
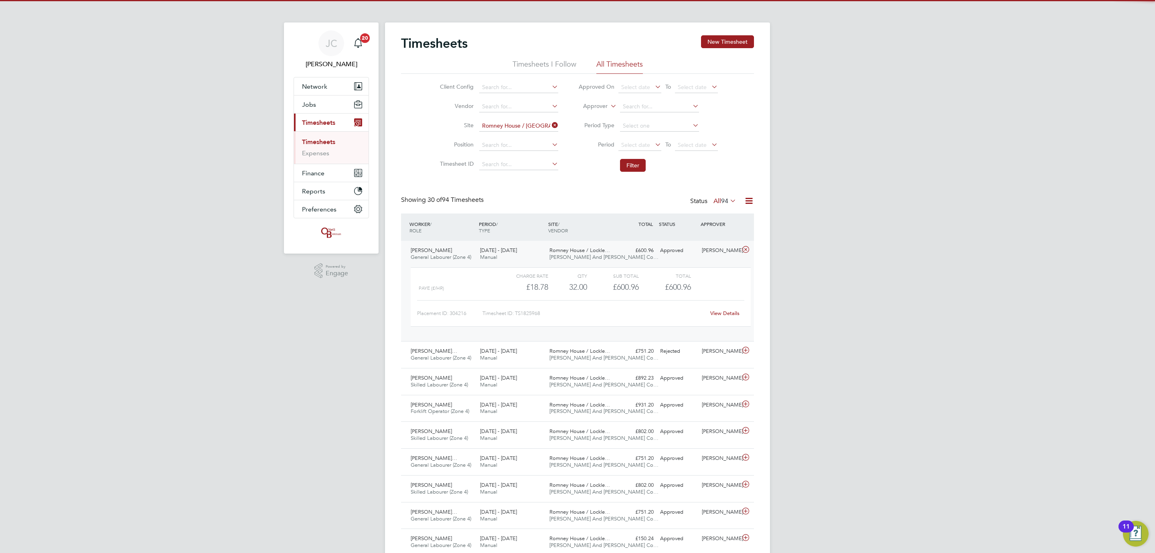
click at [726, 316] on link "View Details" at bounding box center [724, 313] width 29 height 7
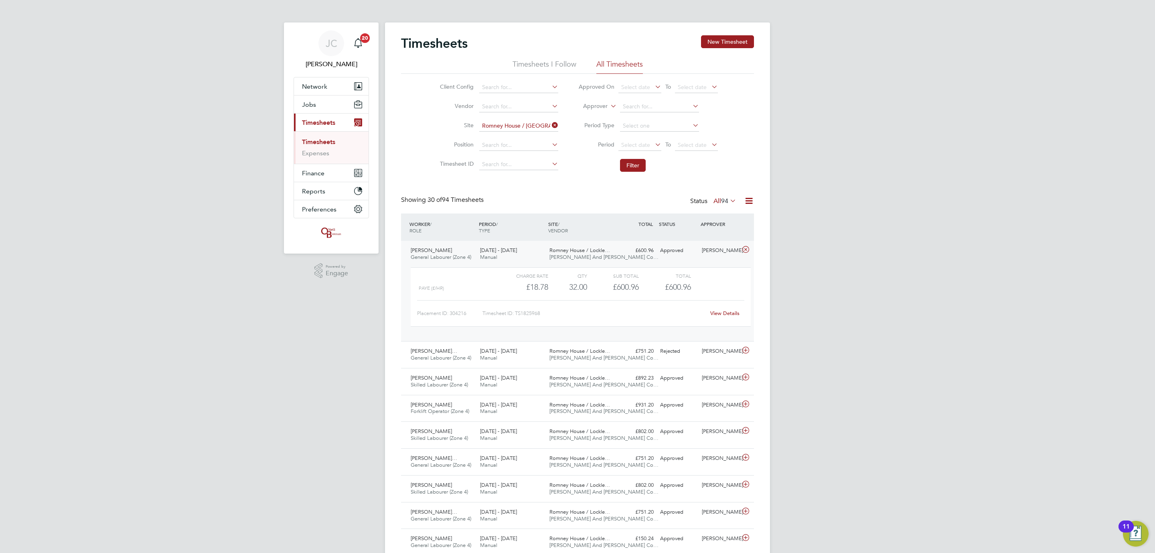
click at [556, 120] on li "Site Romney House / Lockleaze" at bounding box center [498, 125] width 141 height 19
click at [550, 125] on icon at bounding box center [550, 125] width 0 height 11
click at [508, 128] on input at bounding box center [518, 125] width 79 height 11
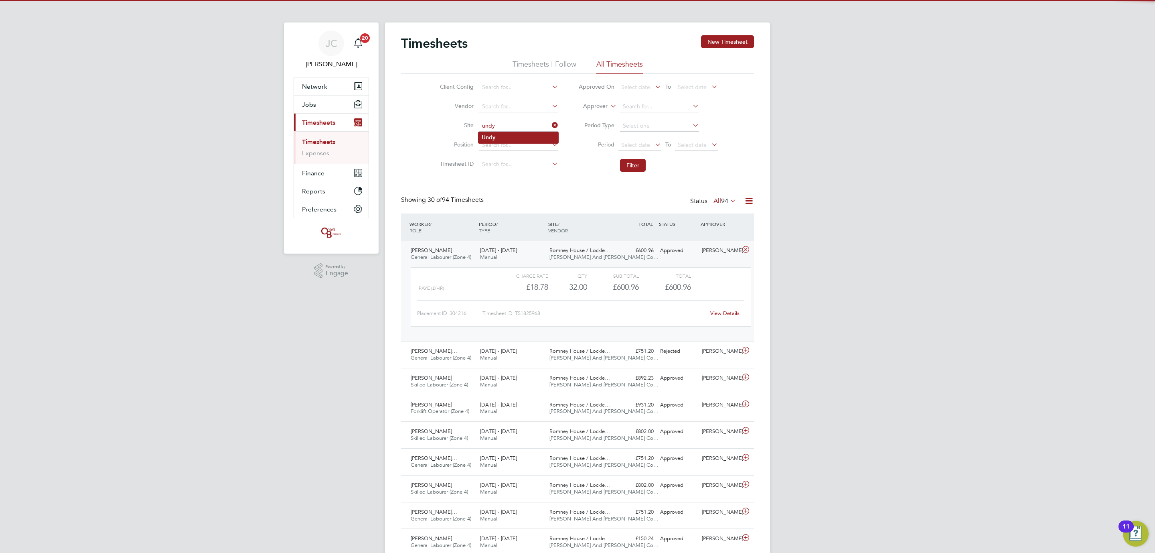
click at [517, 133] on li "Undy" at bounding box center [518, 137] width 80 height 11
type input "Undy"
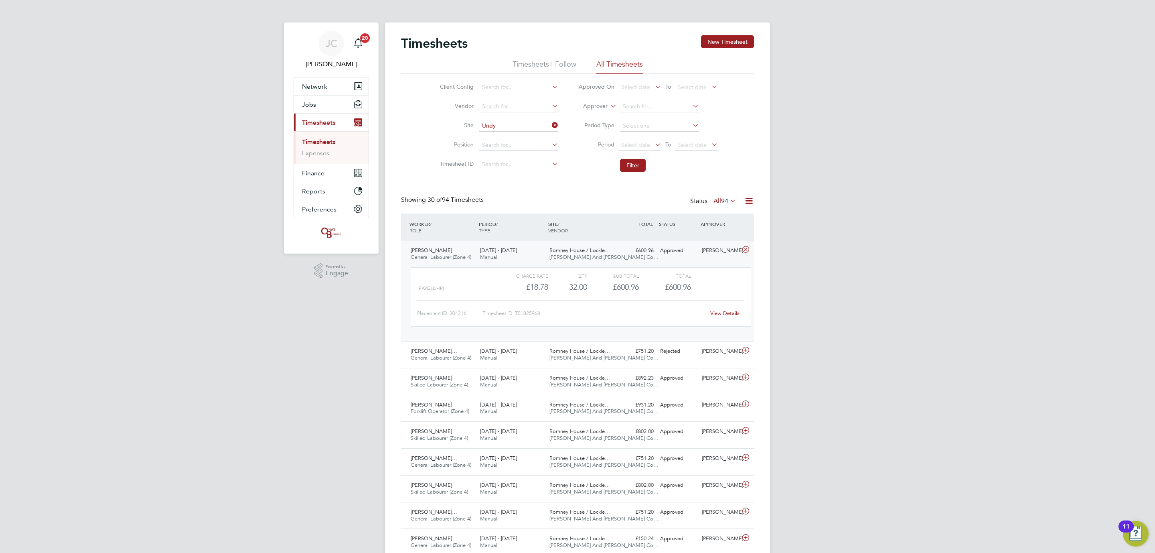
click at [646, 164] on li "Filter" at bounding box center [648, 165] width 160 height 21
click at [641, 168] on button "Filter" at bounding box center [633, 165] width 26 height 13
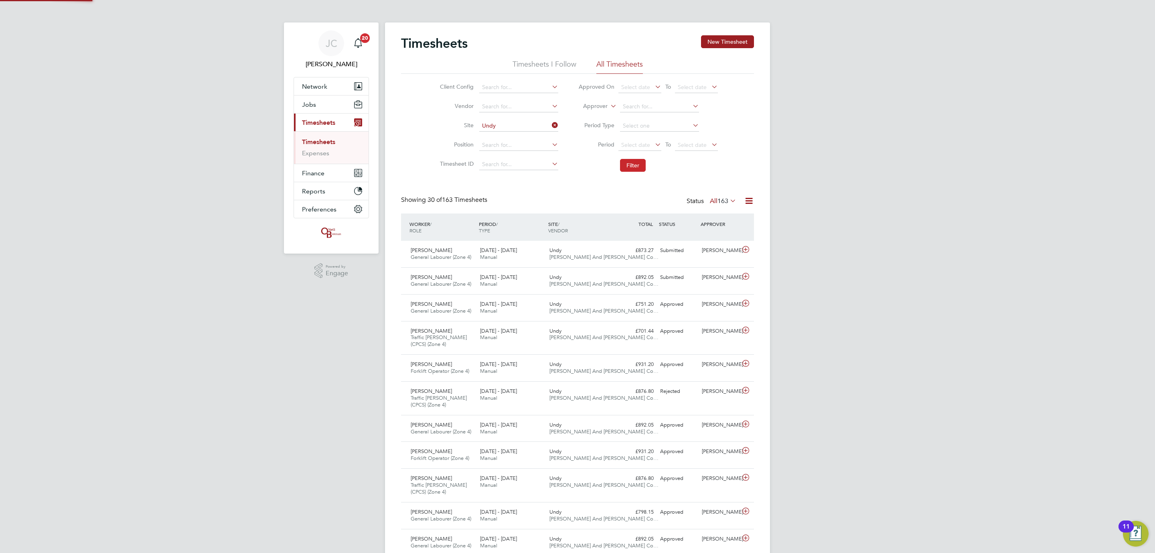
scroll to position [20, 70]
click at [692, 283] on div "Submitted" at bounding box center [678, 277] width 42 height 13
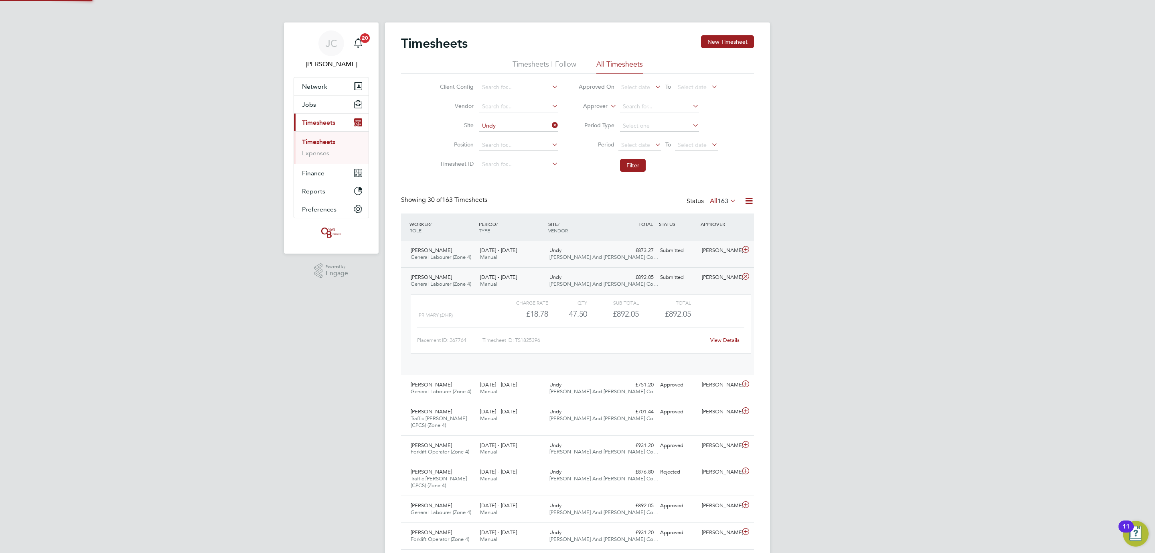
click at [689, 252] on div "Submitted" at bounding box center [678, 250] width 42 height 13
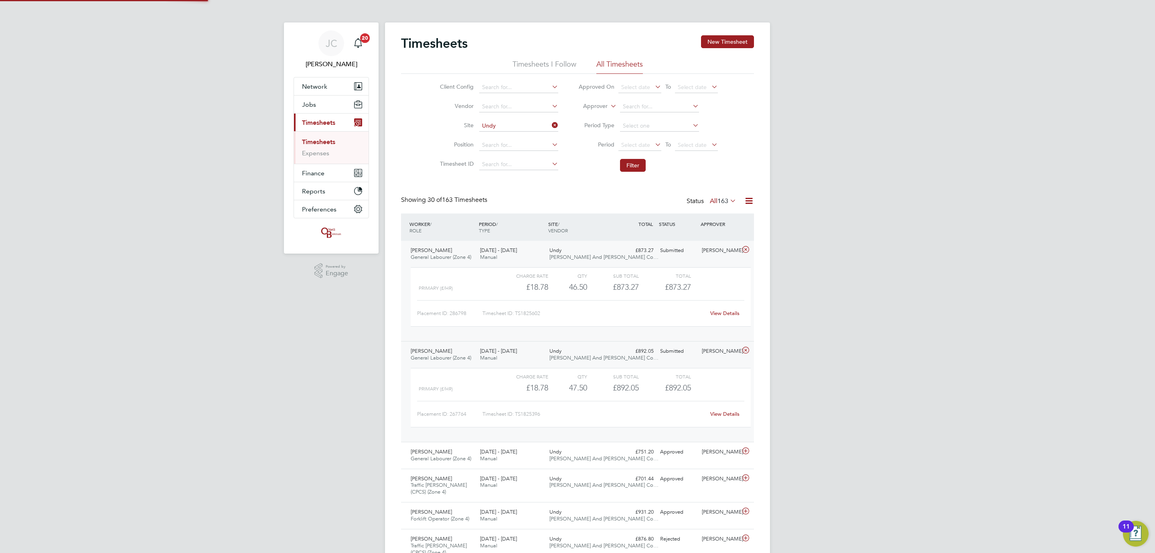
click at [689, 251] on div "Submitted" at bounding box center [678, 250] width 42 height 13
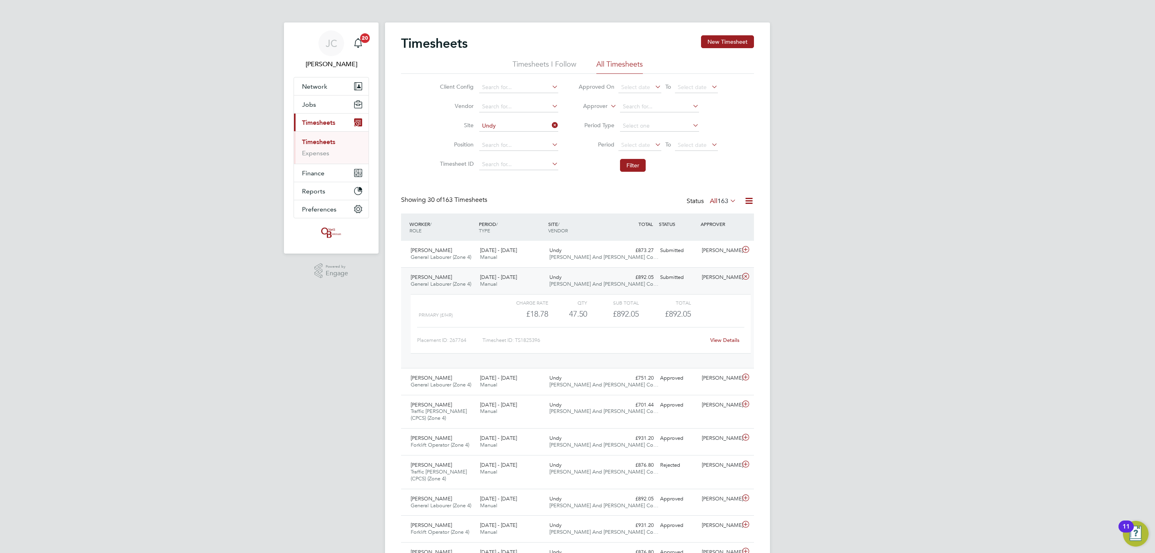
click at [603, 280] on div "Undy O'Neill And Brennan Co…" at bounding box center [580, 281] width 69 height 20
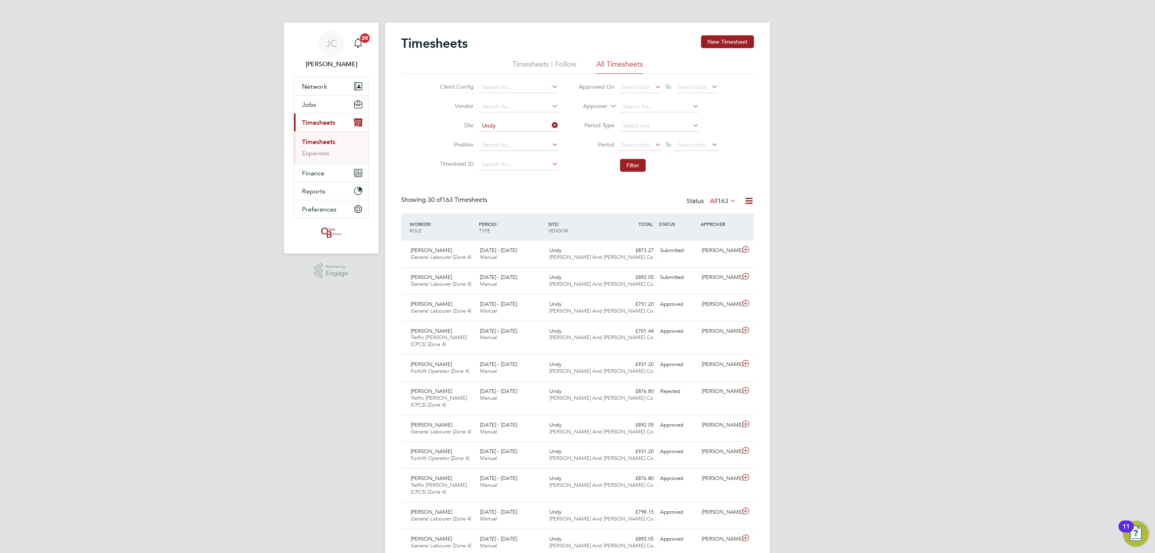
click at [550, 128] on icon at bounding box center [550, 125] width 0 height 11
click at [516, 124] on input at bounding box center [518, 125] width 79 height 11
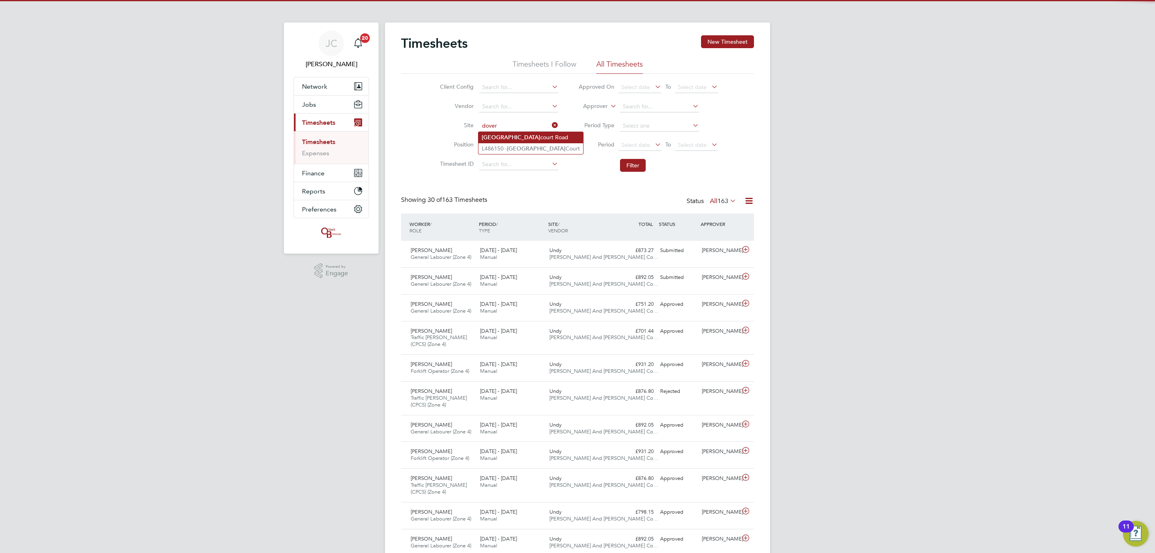
click at [505, 135] on li "Dover court Road" at bounding box center [530, 137] width 105 height 11
type input "Dovercourt Road"
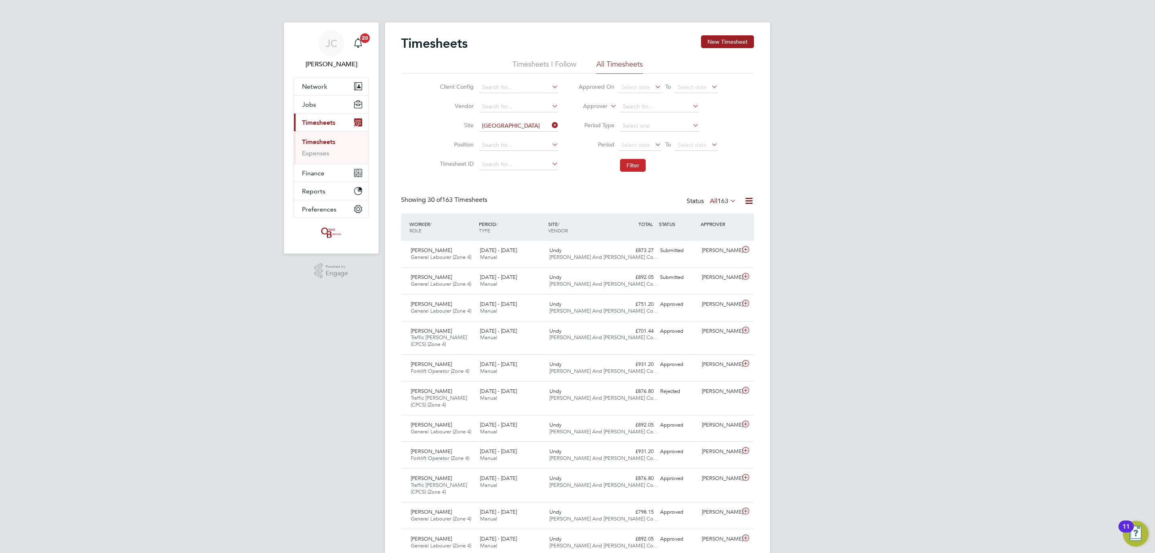
click at [636, 167] on button "Filter" at bounding box center [633, 165] width 26 height 13
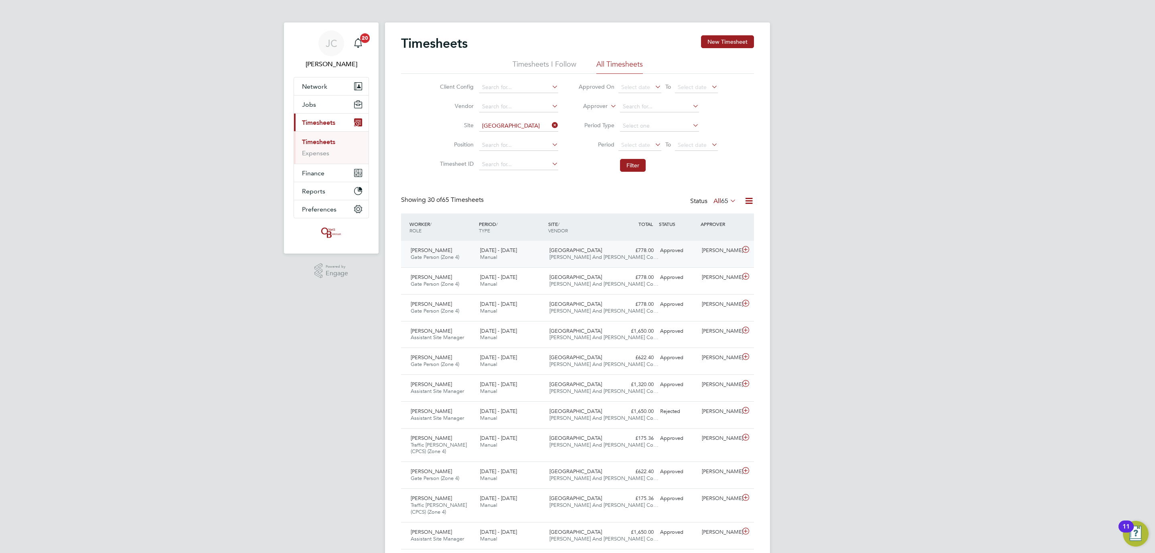
click at [569, 241] on div "Tim Broomfield Gate Person (Zone 4) 15 - 21 Sep 2025 15 - 21 Sep 2025 Manual Do…" at bounding box center [577, 254] width 353 height 26
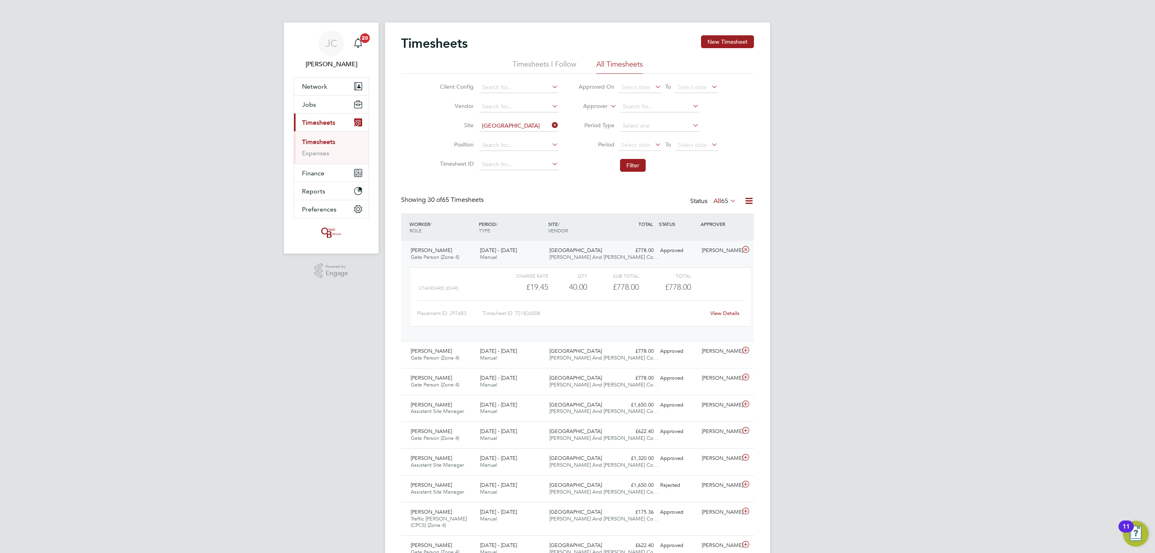
click at [723, 309] on div "View Details" at bounding box center [724, 313] width 39 height 13
click at [727, 313] on link "View Details" at bounding box center [724, 313] width 29 height 7
click at [520, 249] on div "15 - 21 Sep 2025 Manual" at bounding box center [511, 254] width 69 height 20
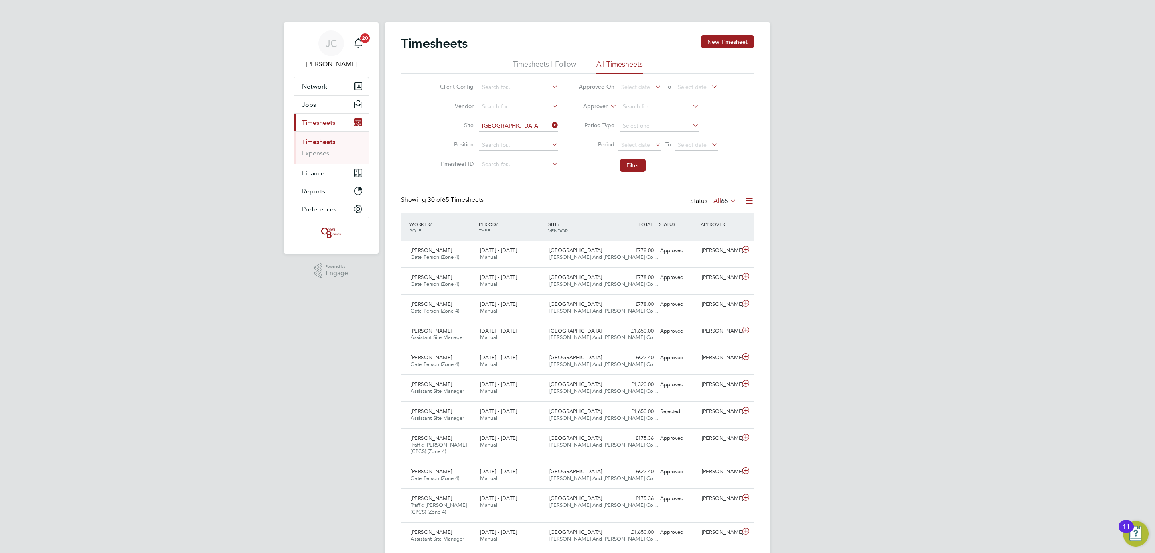
click at [550, 125] on icon at bounding box center [550, 125] width 0 height 11
click at [529, 128] on input at bounding box center [518, 125] width 79 height 11
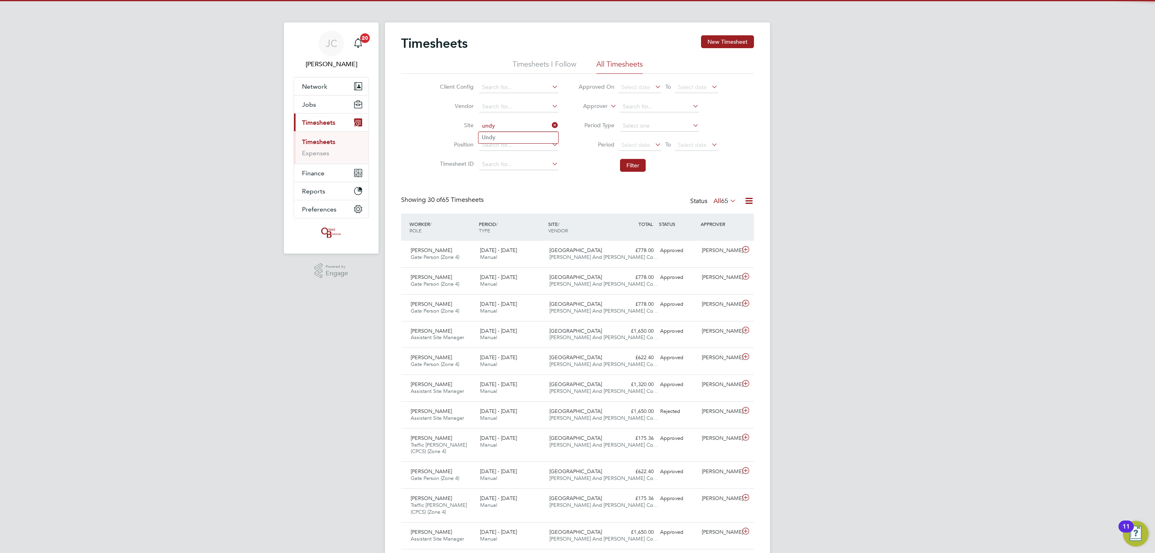
type input "undy"
click at [533, 143] on ul "Undy" at bounding box center [518, 138] width 81 height 12
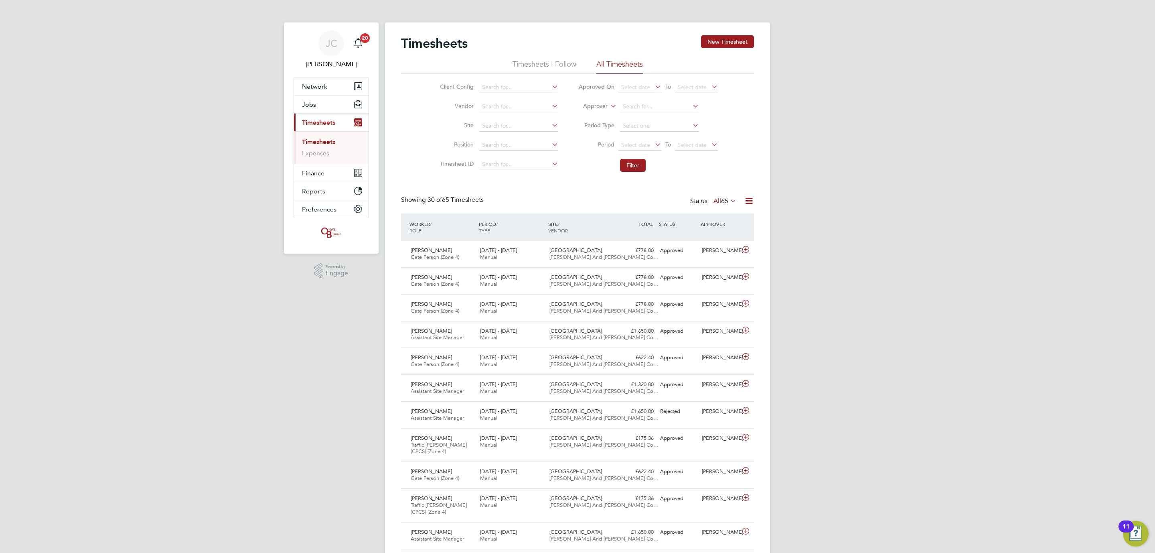
click at [511, 136] on li "Position" at bounding box center [498, 145] width 141 height 19
click at [503, 129] on input at bounding box center [518, 125] width 79 height 11
click at [514, 141] on li "Undy" at bounding box center [518, 137] width 80 height 11
type input "Undy"
click at [642, 166] on button "Filter" at bounding box center [633, 165] width 26 height 13
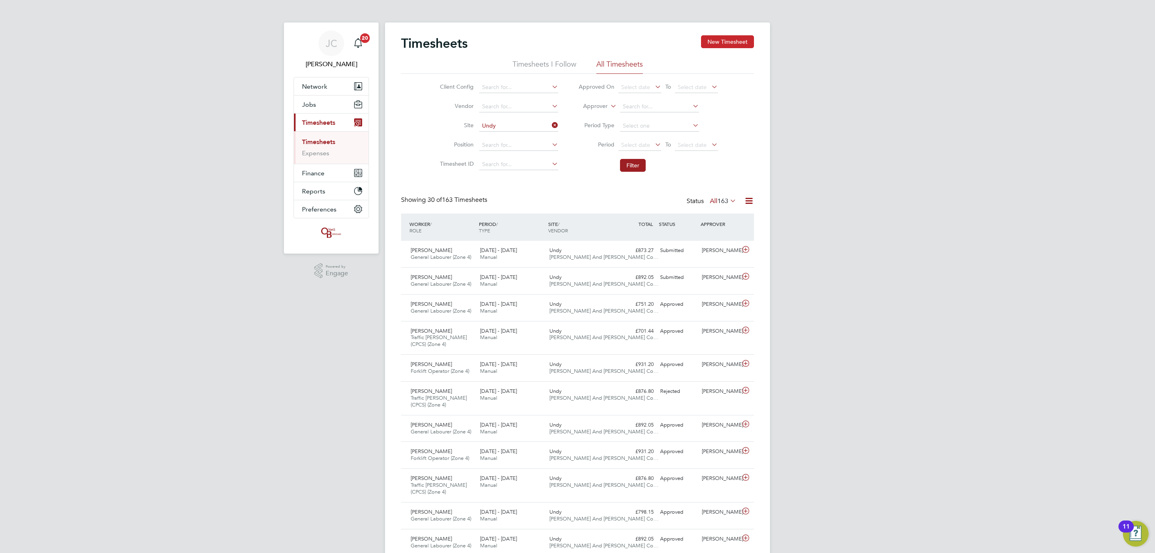
click at [740, 36] on button "New Timesheet" at bounding box center [727, 41] width 53 height 13
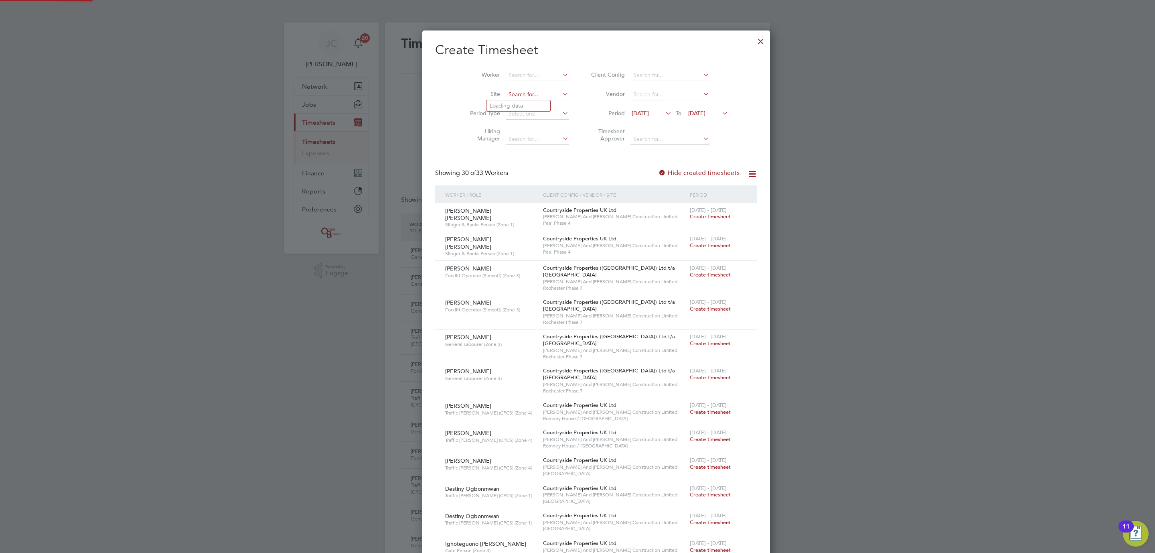
click at [506, 97] on input at bounding box center [537, 94] width 63 height 11
click at [511, 108] on li "Undy" at bounding box center [518, 105] width 64 height 11
type input "Undy"
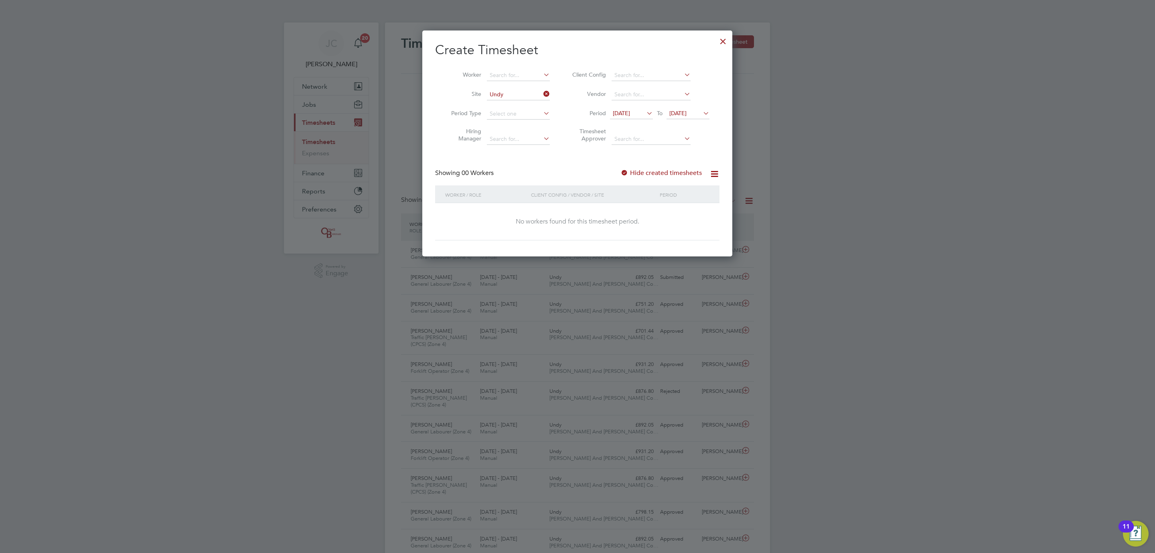
click at [687, 113] on span "16 Sep 2025" at bounding box center [677, 112] width 17 height 7
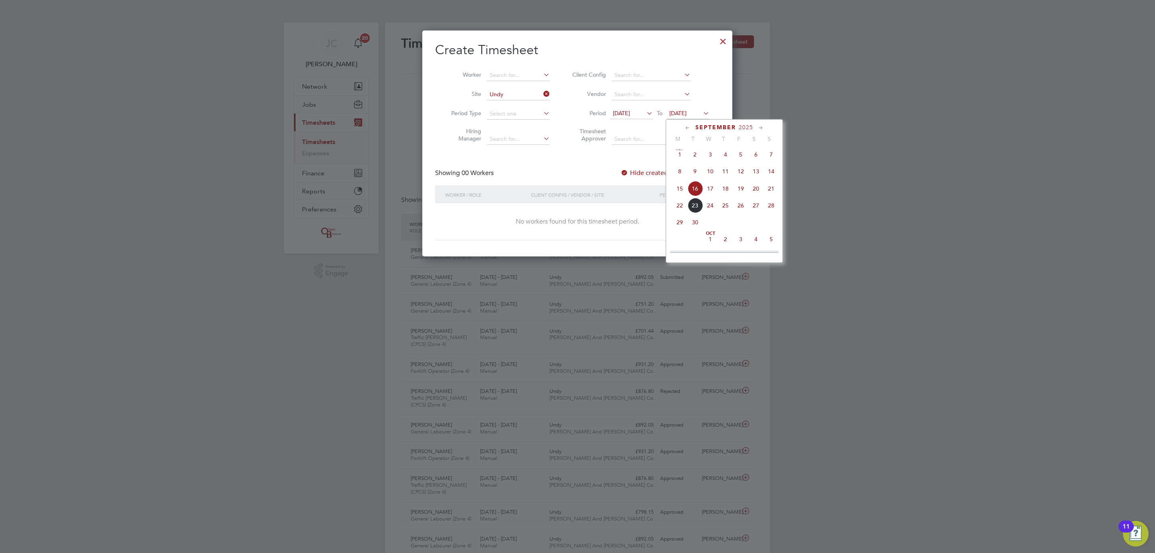
click at [768, 189] on span "21" at bounding box center [771, 188] width 15 height 15
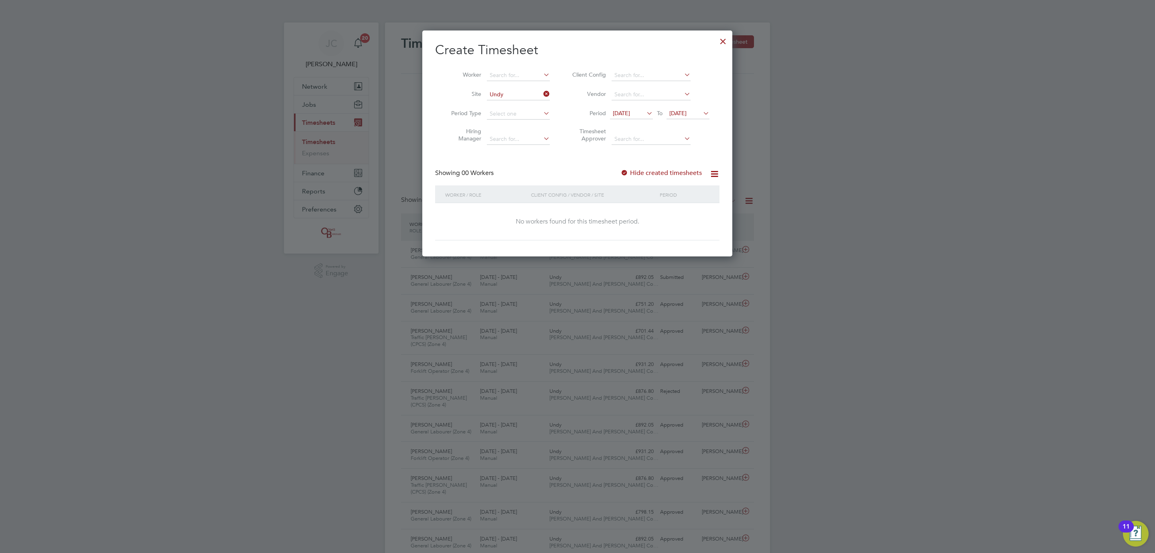
click at [719, 39] on div at bounding box center [723, 39] width 14 height 14
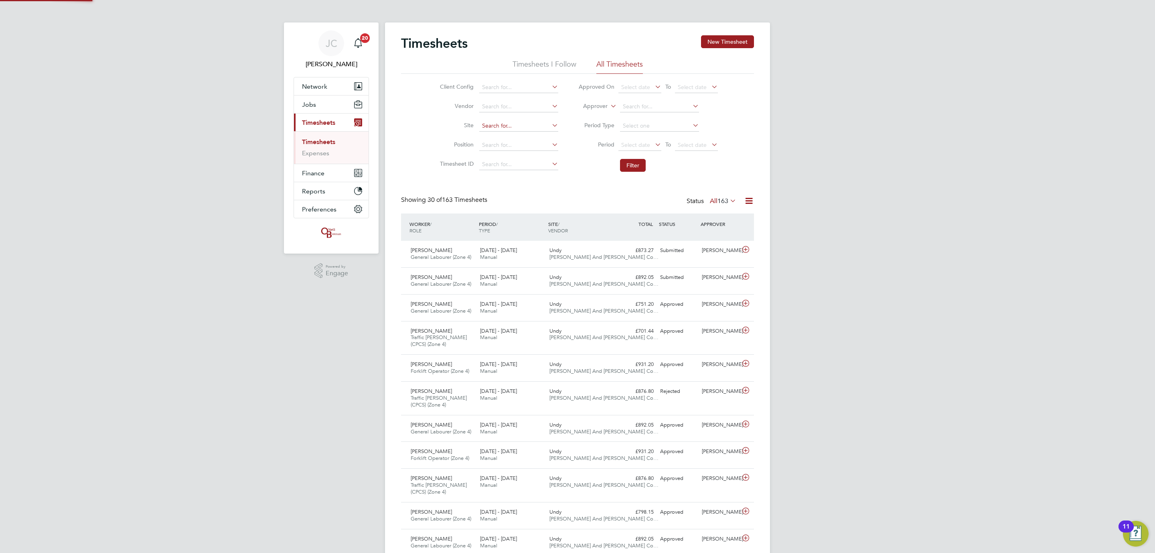
click at [503, 129] on input at bounding box center [518, 125] width 79 height 11
click at [525, 120] on li "Site" at bounding box center [498, 125] width 141 height 19
click at [509, 128] on input at bounding box center [518, 125] width 79 height 11
click at [510, 140] on li "Imperial Park" at bounding box center [518, 137] width 80 height 11
type input "Imperial Park"
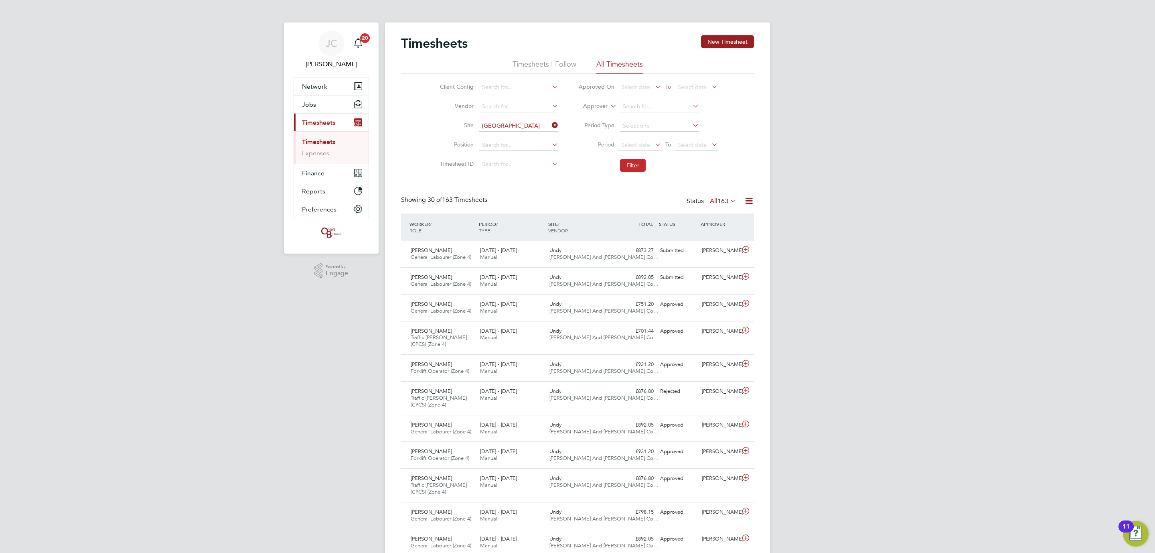
click at [624, 168] on button "Filter" at bounding box center [633, 165] width 26 height 13
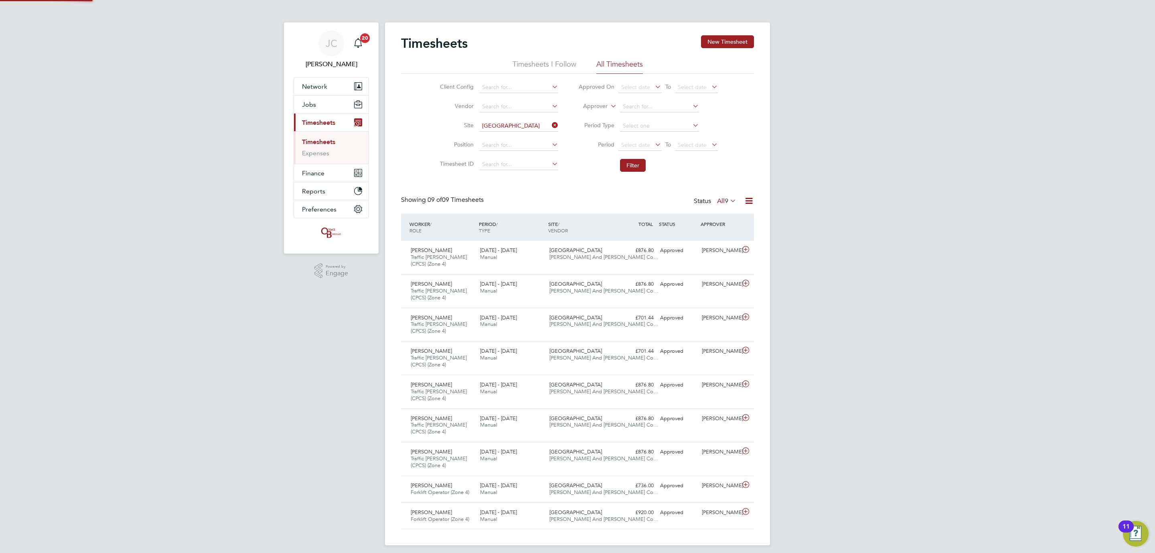
scroll to position [27, 70]
click at [545, 256] on div "Yan Edwards Traffic Marshall (CPCS) (Zone 4) 15 - 21 Sep 2025 15 - 21 Sep 2025 …" at bounding box center [577, 257] width 353 height 33
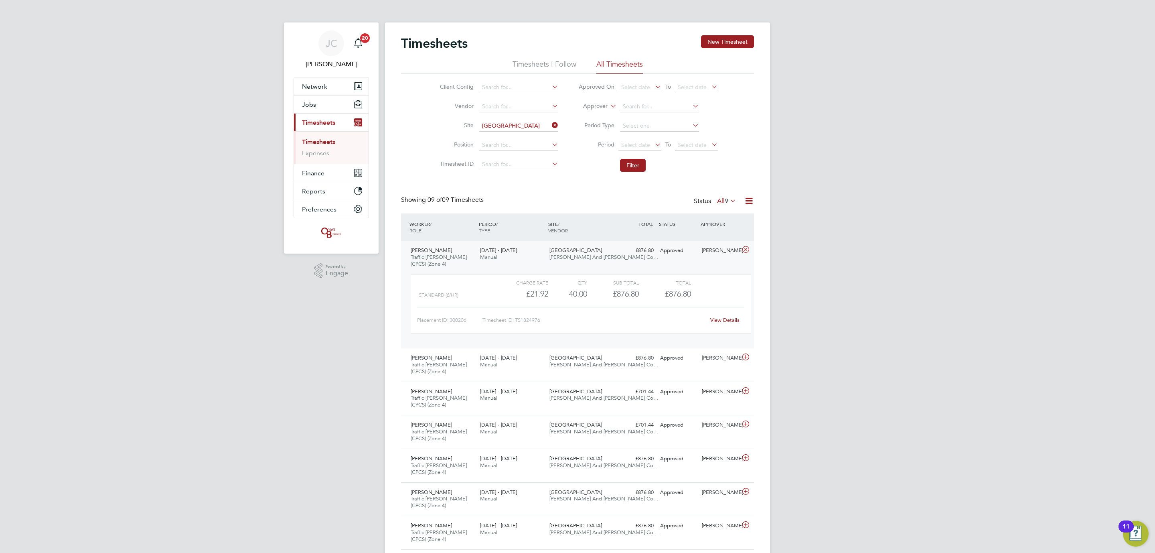
click at [729, 319] on link "View Details" at bounding box center [724, 319] width 29 height 7
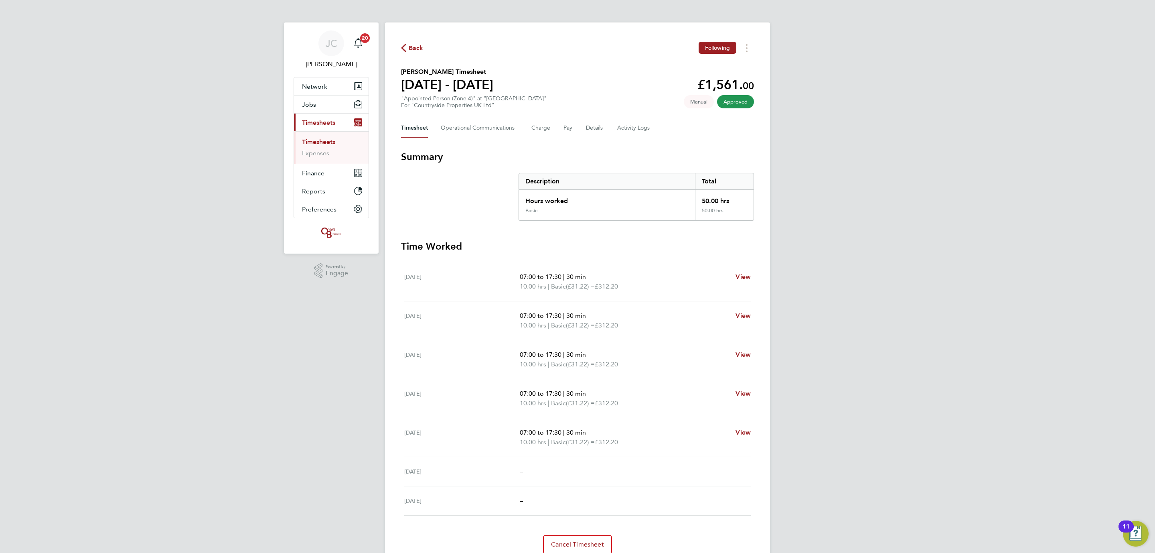
click at [316, 141] on link "Timesheets" at bounding box center [318, 142] width 33 height 8
click at [212, 116] on div "[PERSON_NAME] Notifications 20 Applications: Network Team Members Businesses Si…" at bounding box center [577, 293] width 1155 height 586
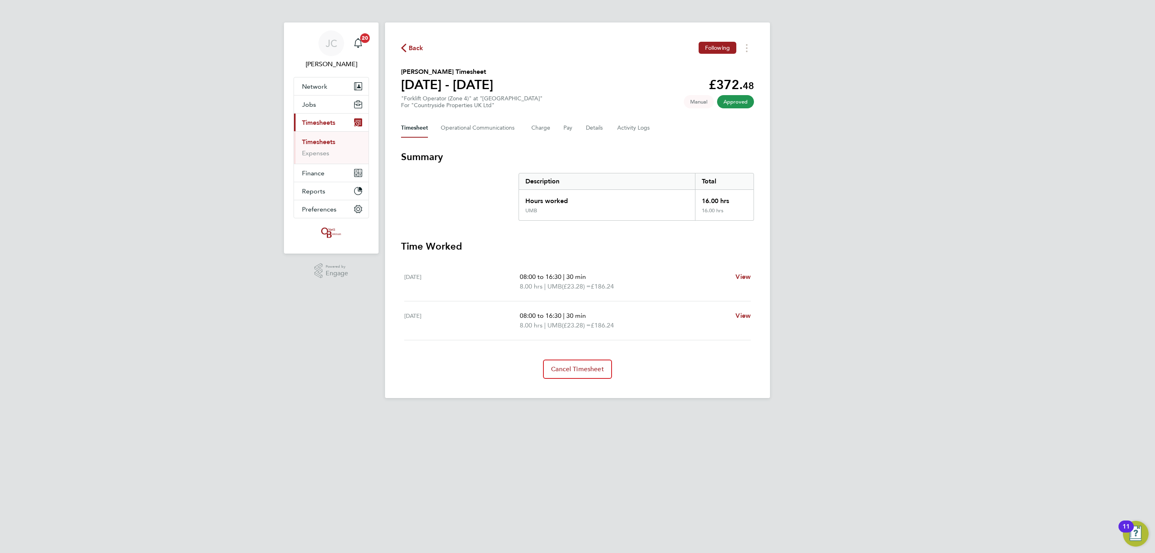
drag, startPoint x: 161, startPoint y: 216, endPoint x: 191, endPoint y: 19, distance: 198.7
click at [161, 216] on div "[PERSON_NAME] Notifications 20 Applications: Network Team Members Businesses Si…" at bounding box center [577, 205] width 1155 height 411
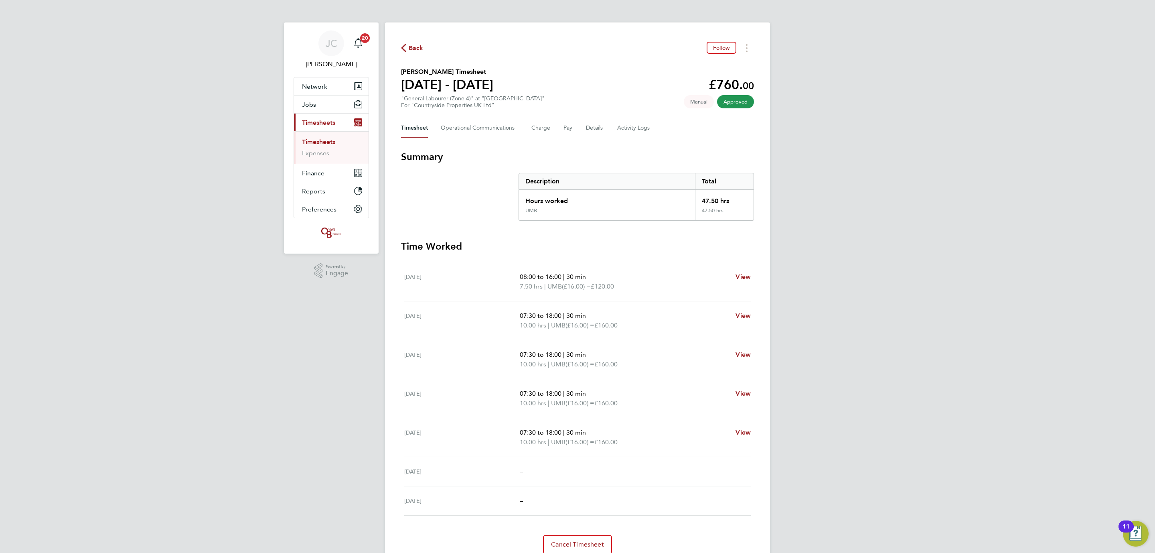
click at [189, 130] on div "JC James Crawley Notifications 20 Applications: Network Team Members Businesses…" at bounding box center [577, 293] width 1155 height 586
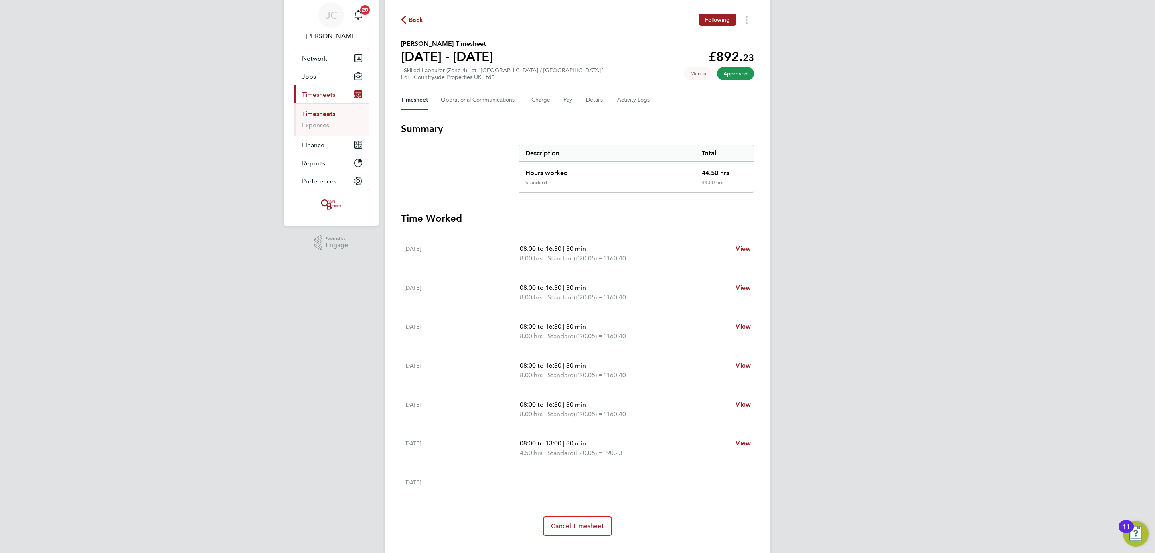
scroll to position [44, 0]
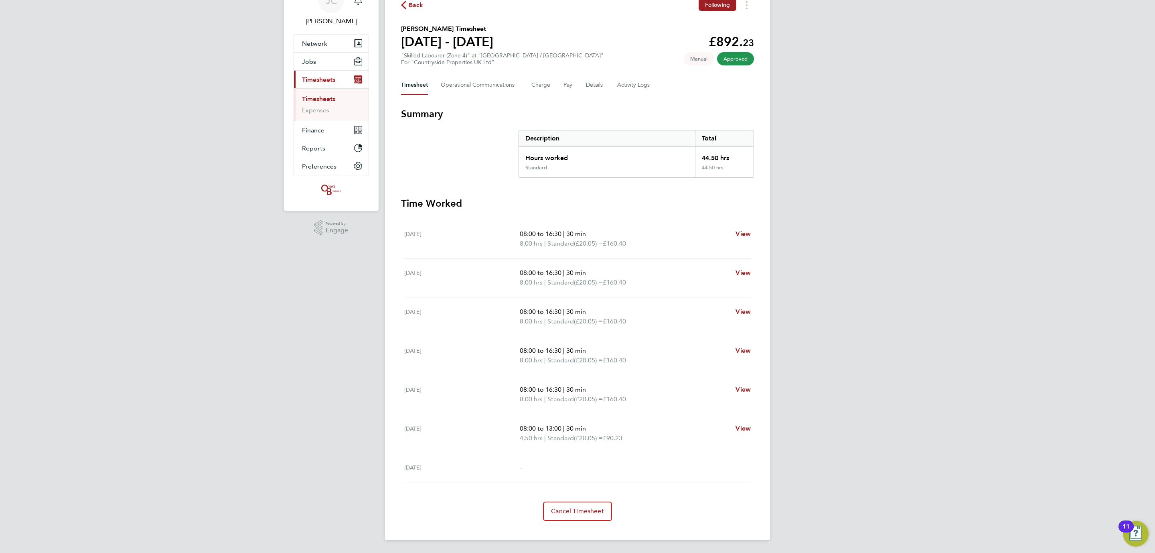
drag, startPoint x: 538, startPoint y: 440, endPoint x: 508, endPoint y: 440, distance: 30.5
click at [508, 440] on div "[DATE] 08:00 to 13:00 | 30 min 4.50 hrs | Standard (£20.05) = £90.23 View" at bounding box center [577, 433] width 347 height 39
click at [532, 439] on span "4.50 hrs" at bounding box center [531, 438] width 23 height 8
drag, startPoint x: 518, startPoint y: 436, endPoint x: 540, endPoint y: 437, distance: 22.5
click at [540, 437] on div "[DATE] 08:00 to 13:00 | 30 min 4.50 hrs | Standard (£20.05) = £90.23 View" at bounding box center [577, 433] width 347 height 39
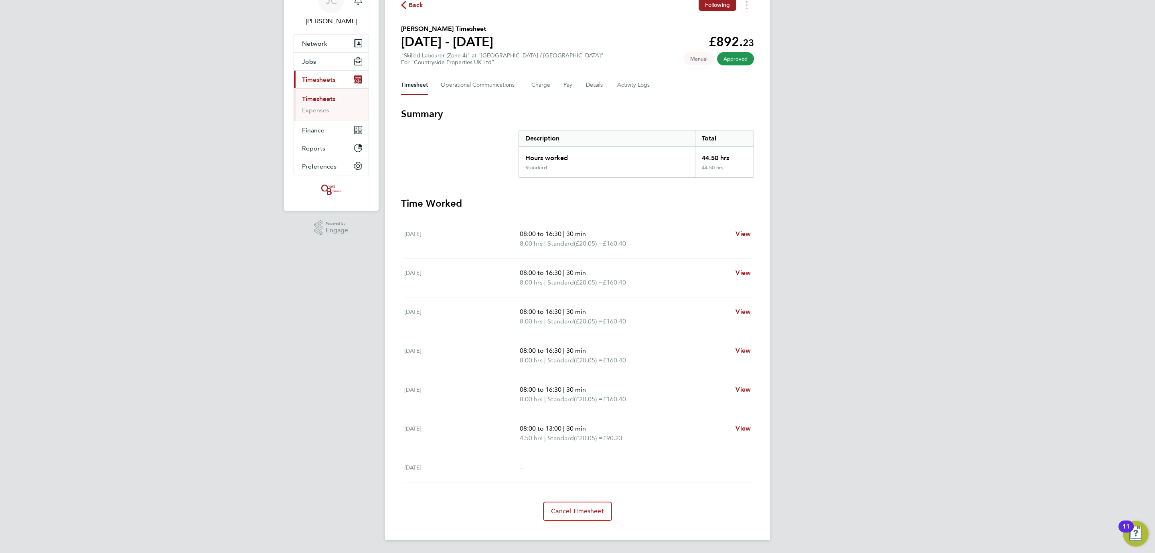
click at [540, 437] on span "4.50 hrs" at bounding box center [531, 438] width 23 height 8
click at [189, 161] on div "[PERSON_NAME] Notifications 20 Applications: Network Team Members Businesses Si…" at bounding box center [577, 255] width 1155 height 596
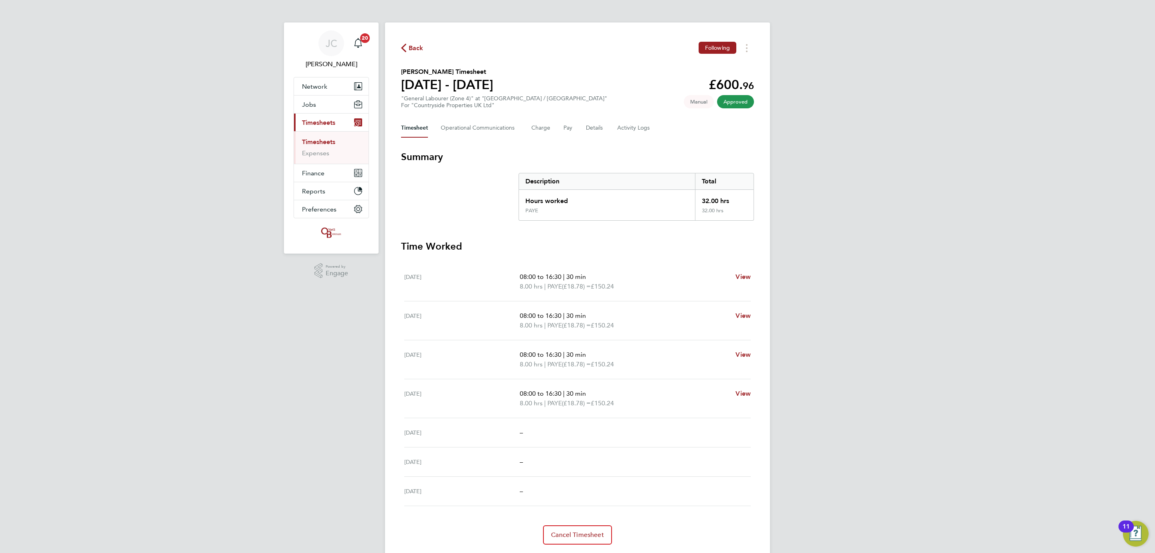
click at [196, 164] on div "JC James Crawley Notifications 20 Applications: Network Team Members Businesses…" at bounding box center [577, 288] width 1155 height 576
click at [310, 156] on link "Expenses" at bounding box center [315, 153] width 27 height 8
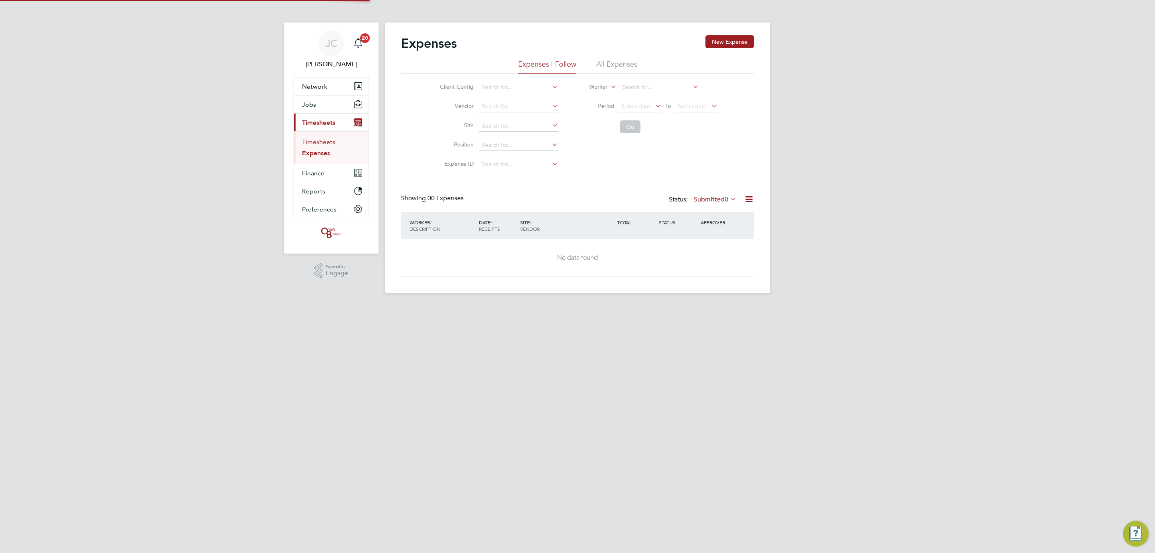
click at [314, 141] on link "Timesheets" at bounding box center [318, 142] width 33 height 8
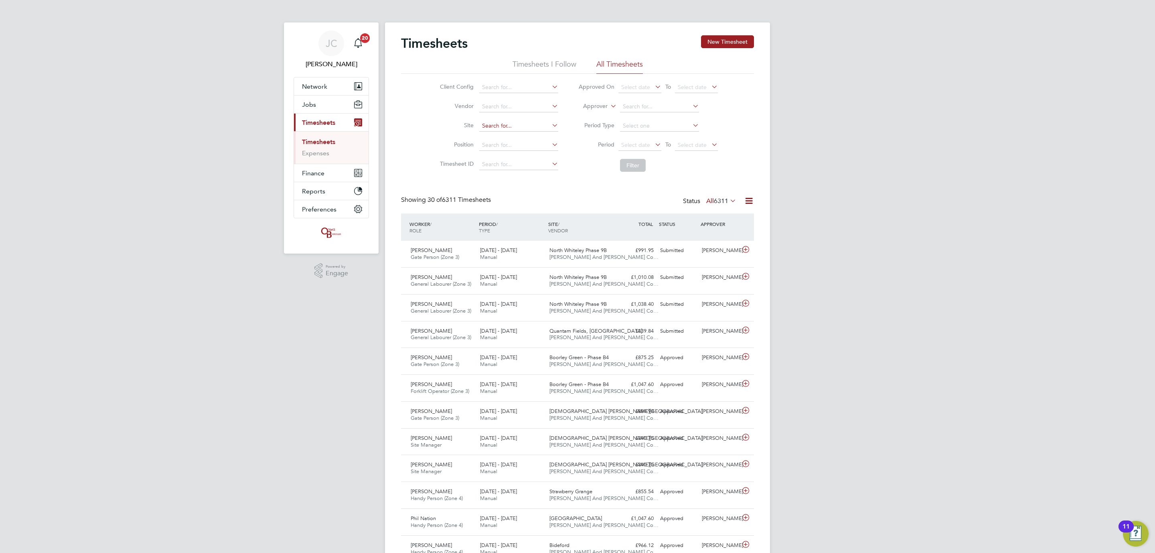
click at [534, 126] on input at bounding box center [518, 125] width 79 height 11
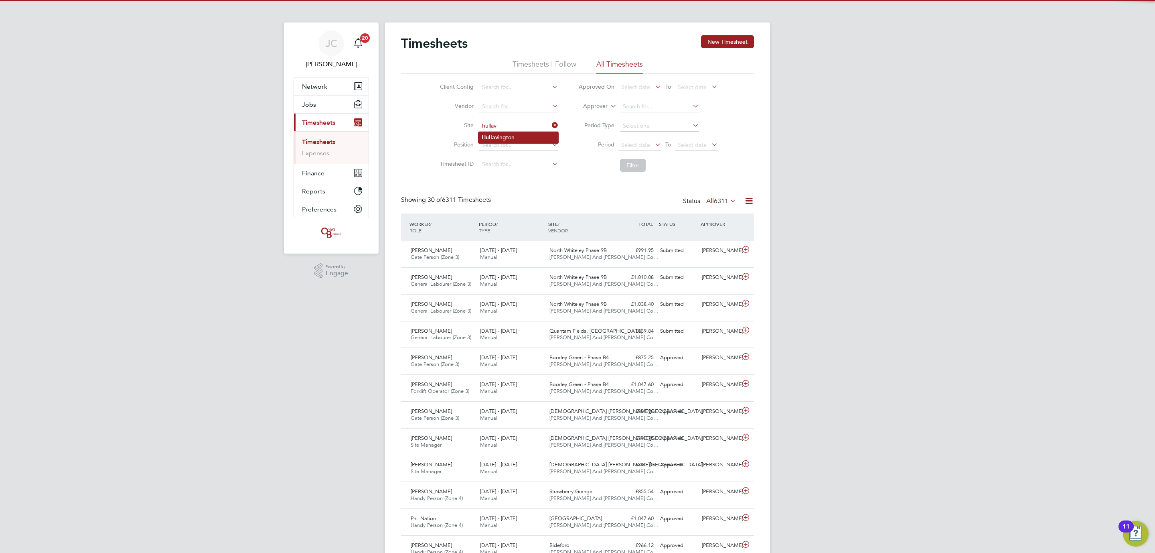
click at [519, 138] on li "Hullav ington" at bounding box center [518, 137] width 80 height 11
type input "Hullavington"
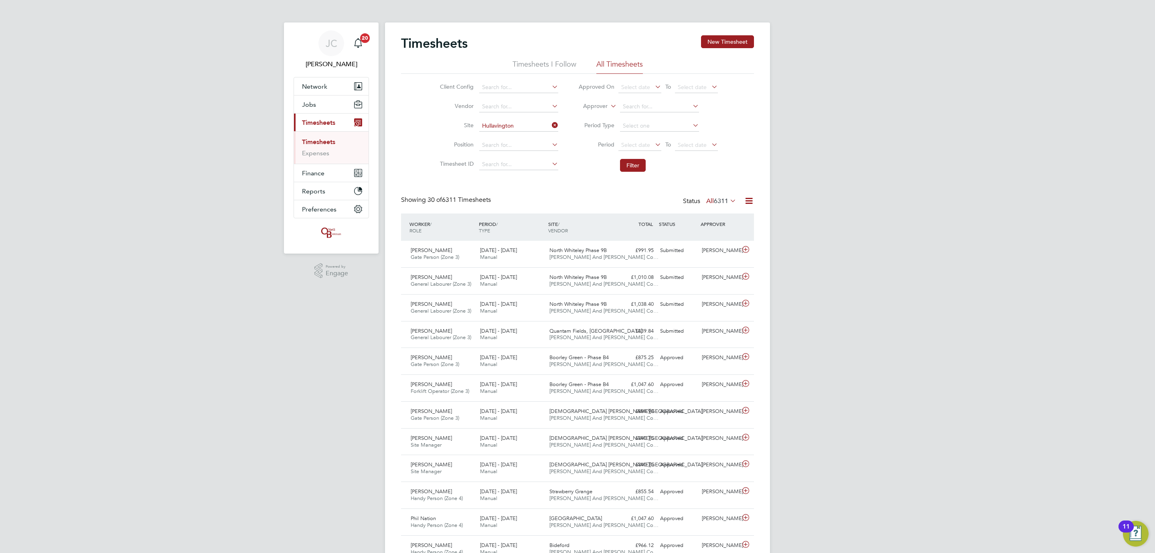
click at [645, 155] on li "Filter" at bounding box center [648, 165] width 160 height 21
click at [636, 165] on button "Filter" at bounding box center [633, 165] width 26 height 13
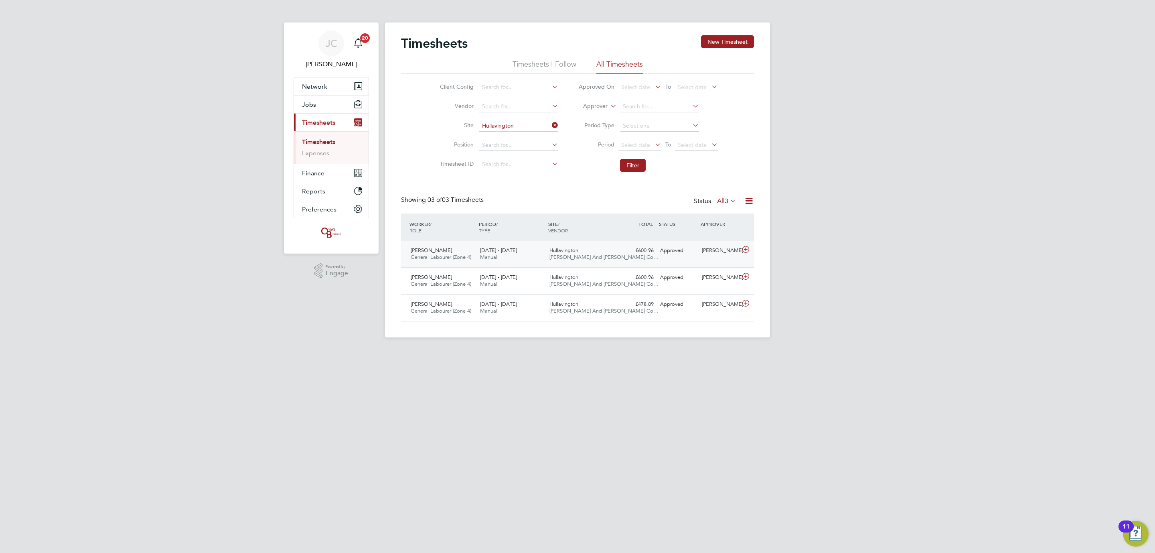
click at [599, 261] on div "Hullavington O'Neill And Brennan Co…" at bounding box center [580, 254] width 69 height 20
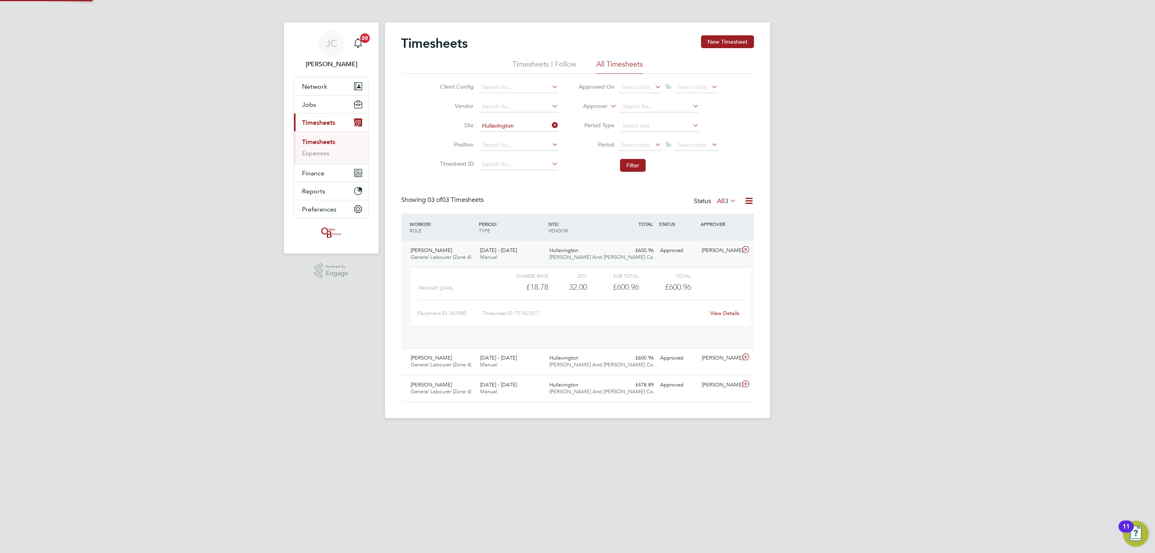
click at [593, 257] on span "O'Neill And Brennan Co…" at bounding box center [603, 256] width 109 height 7
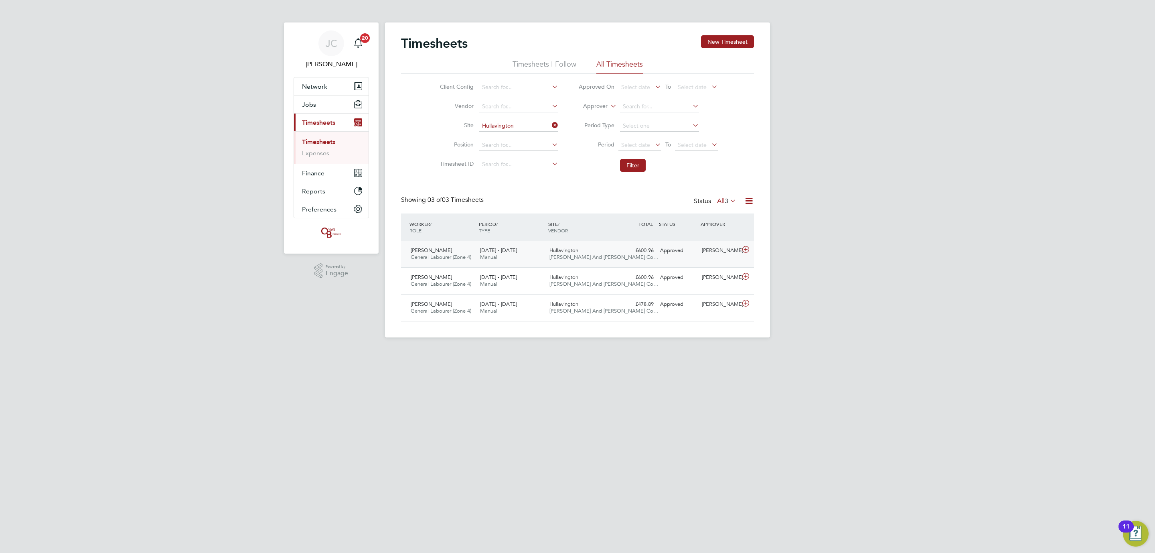
click at [592, 253] on div "Hullavington O'Neill And Brennan Co…" at bounding box center [580, 254] width 69 height 20
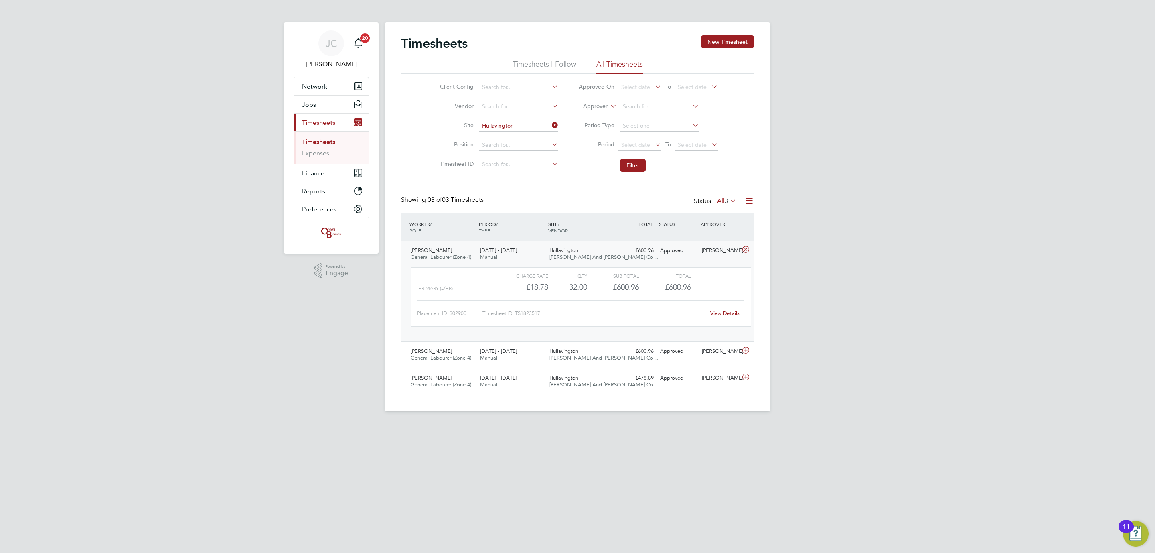
click at [724, 310] on div "View Details" at bounding box center [724, 313] width 39 height 13
click at [722, 316] on link "View Details" at bounding box center [724, 313] width 29 height 7
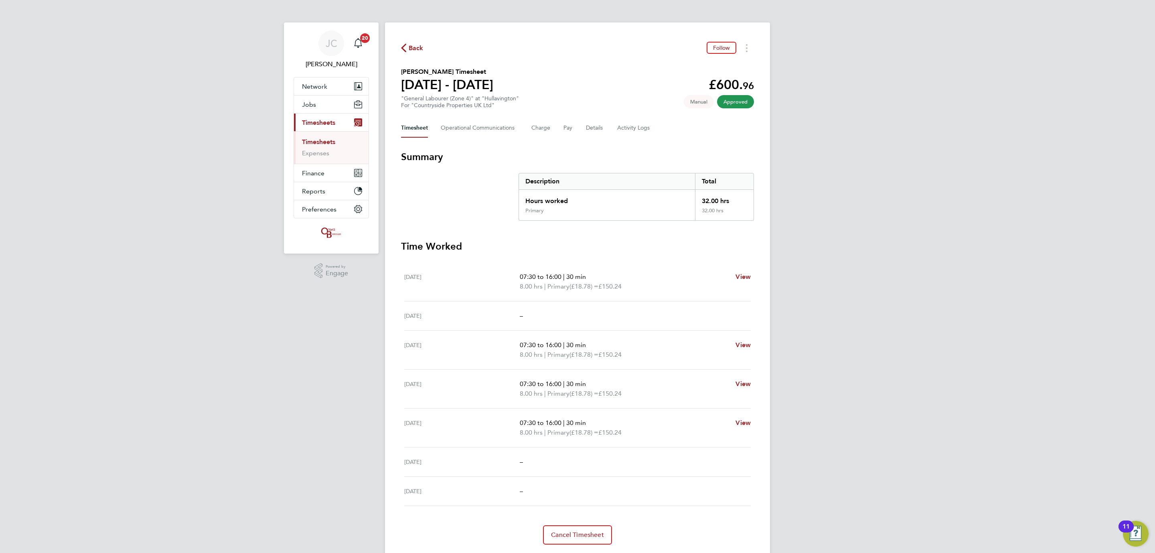
click at [259, 30] on div "[PERSON_NAME] Notifications 20 Applications: Network Team Members Businesses Si…" at bounding box center [577, 288] width 1155 height 576
